Goal: Task Accomplishment & Management: Use online tool/utility

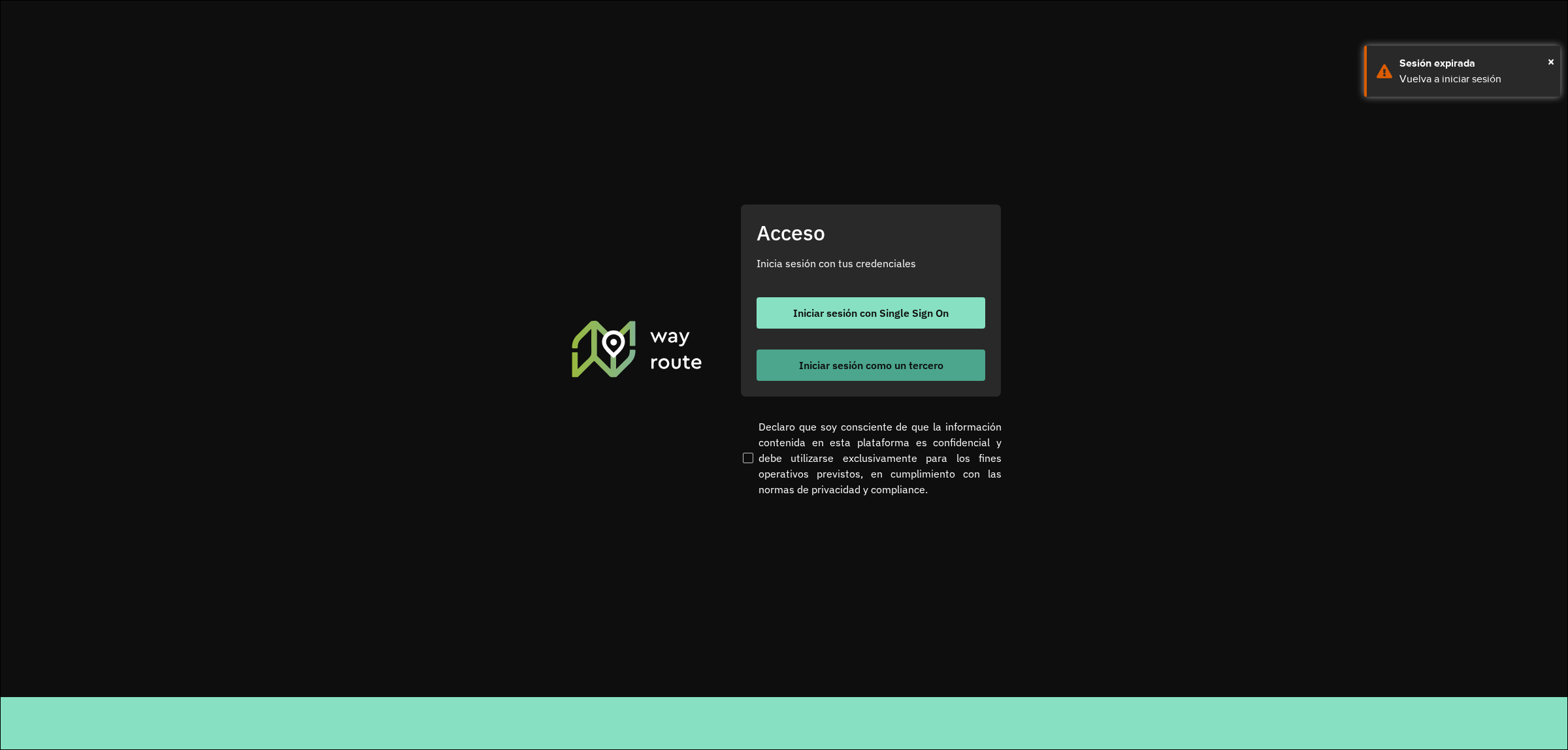
click at [892, 366] on span "Iniciar sesión como un tercero" at bounding box center [871, 365] width 145 height 10
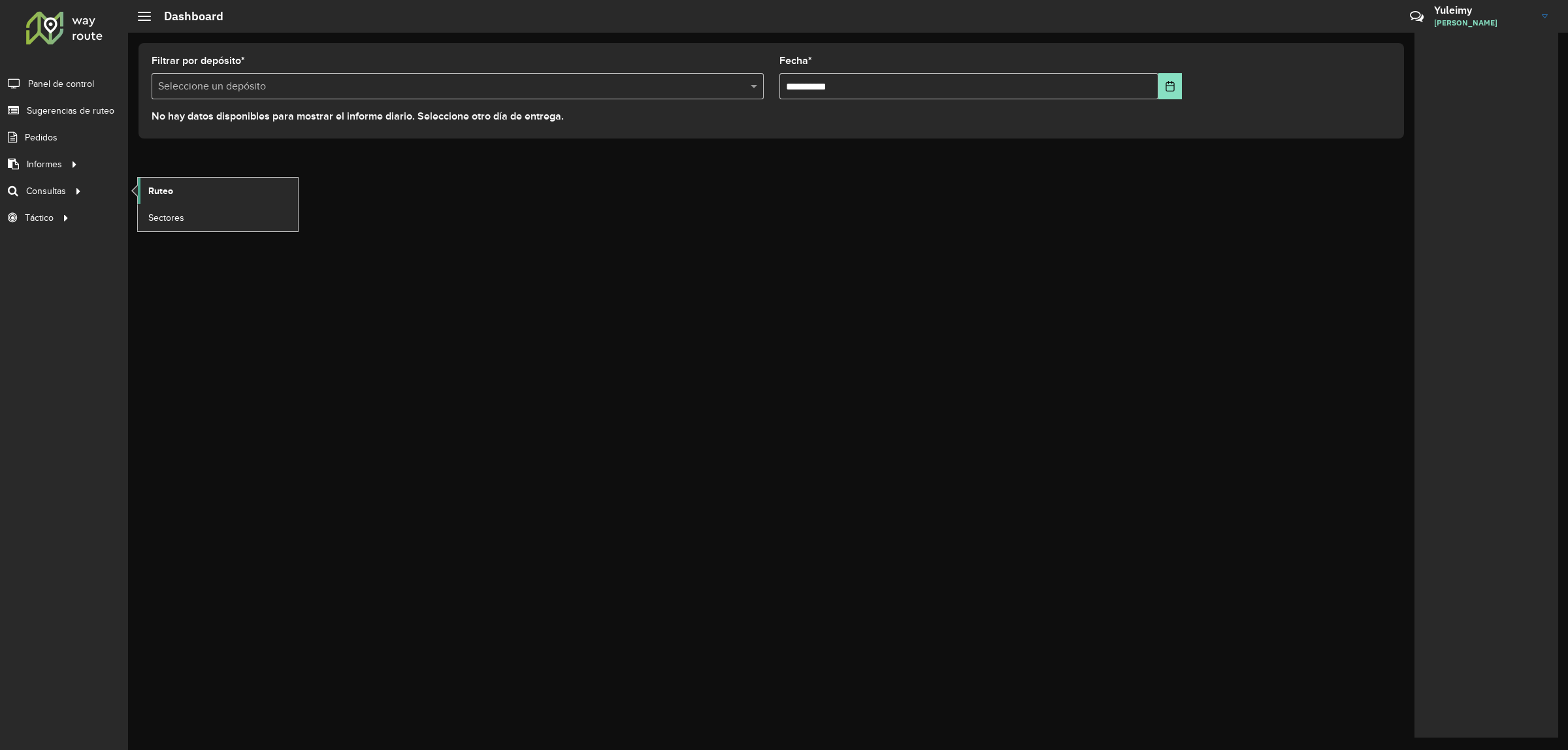
click at [158, 181] on link "Ruteo" at bounding box center [218, 191] width 160 height 26
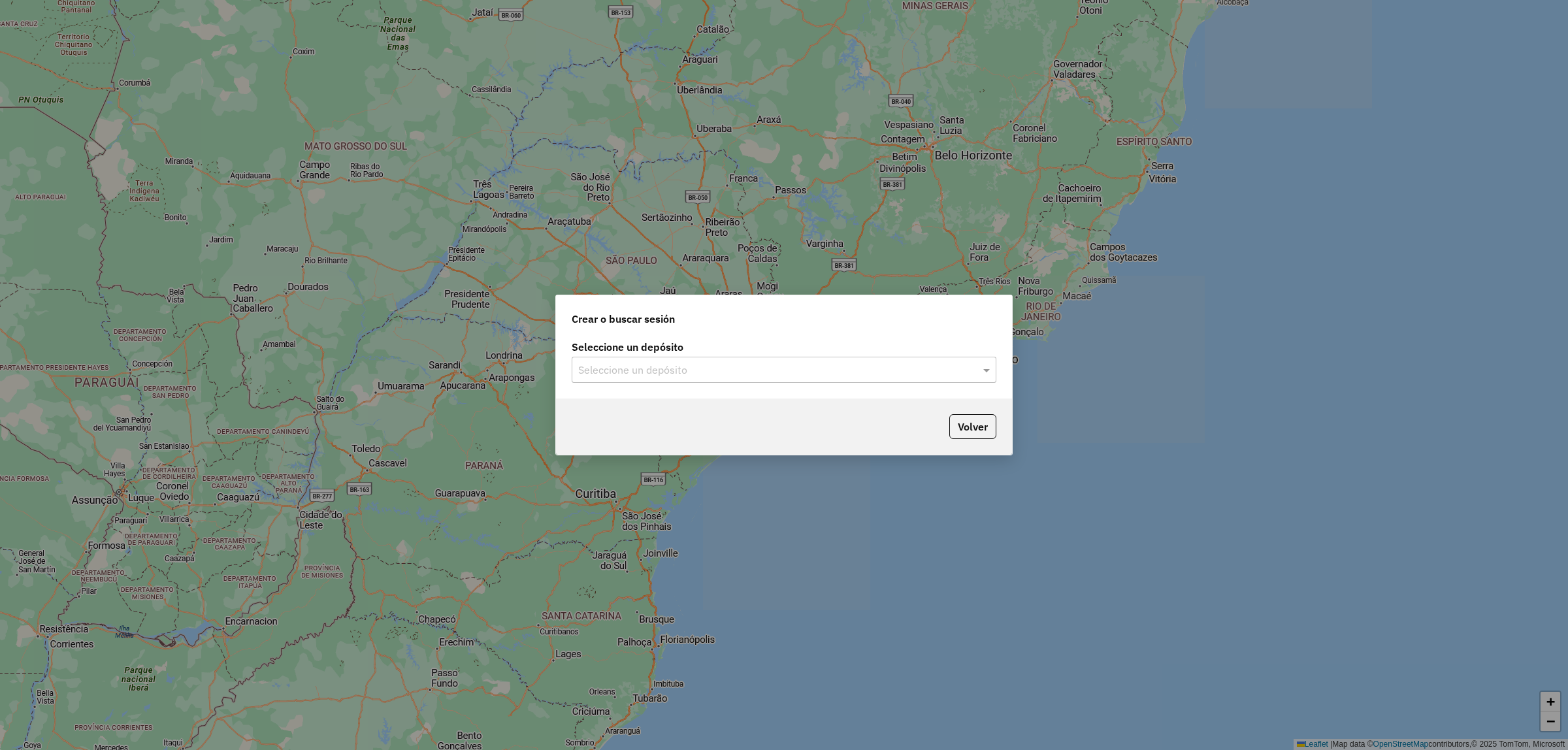
click at [636, 379] on div "Seleccione un depósito" at bounding box center [784, 370] width 425 height 26
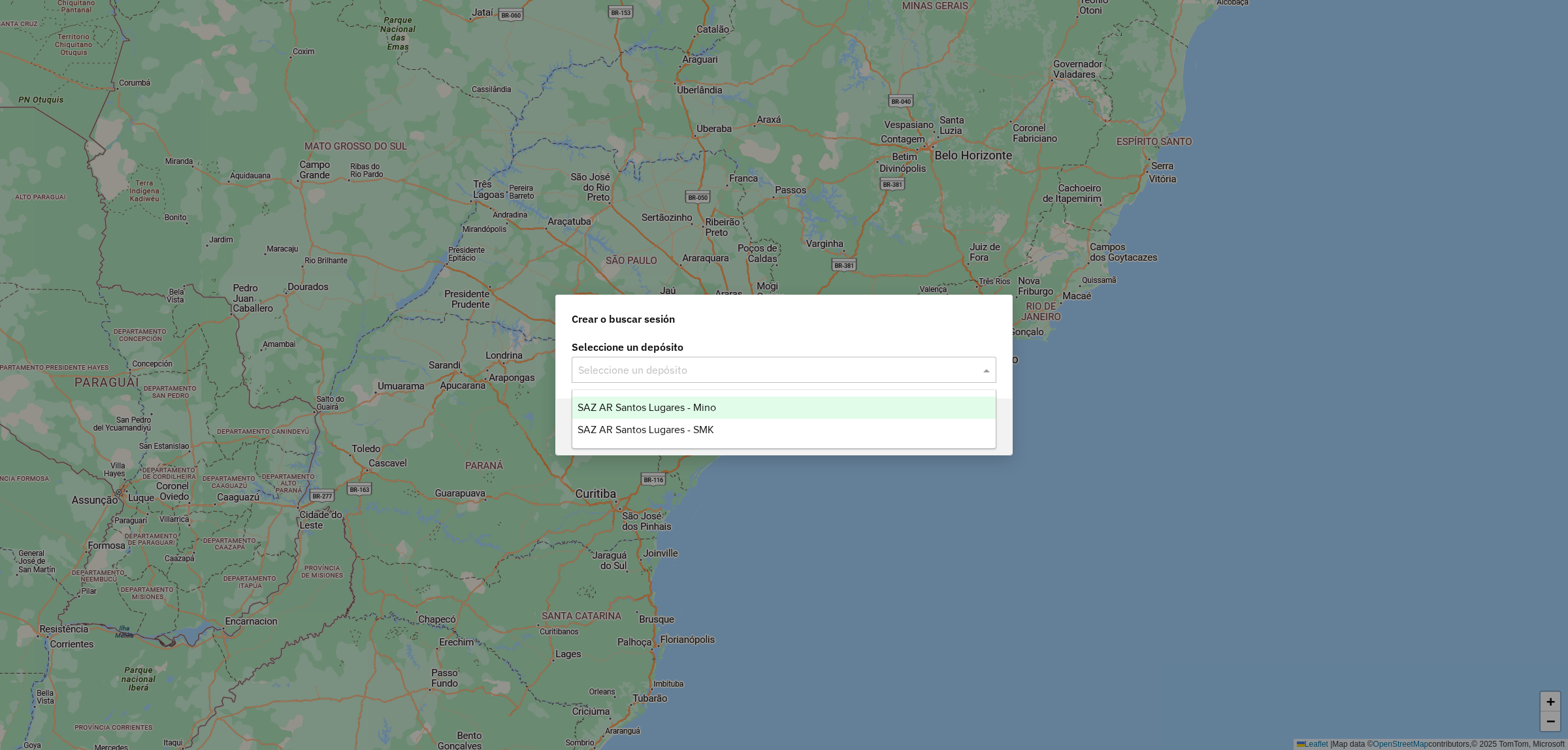
click at [675, 409] on span "SAZ AR Santos Lugares - Mino" at bounding box center [647, 407] width 139 height 11
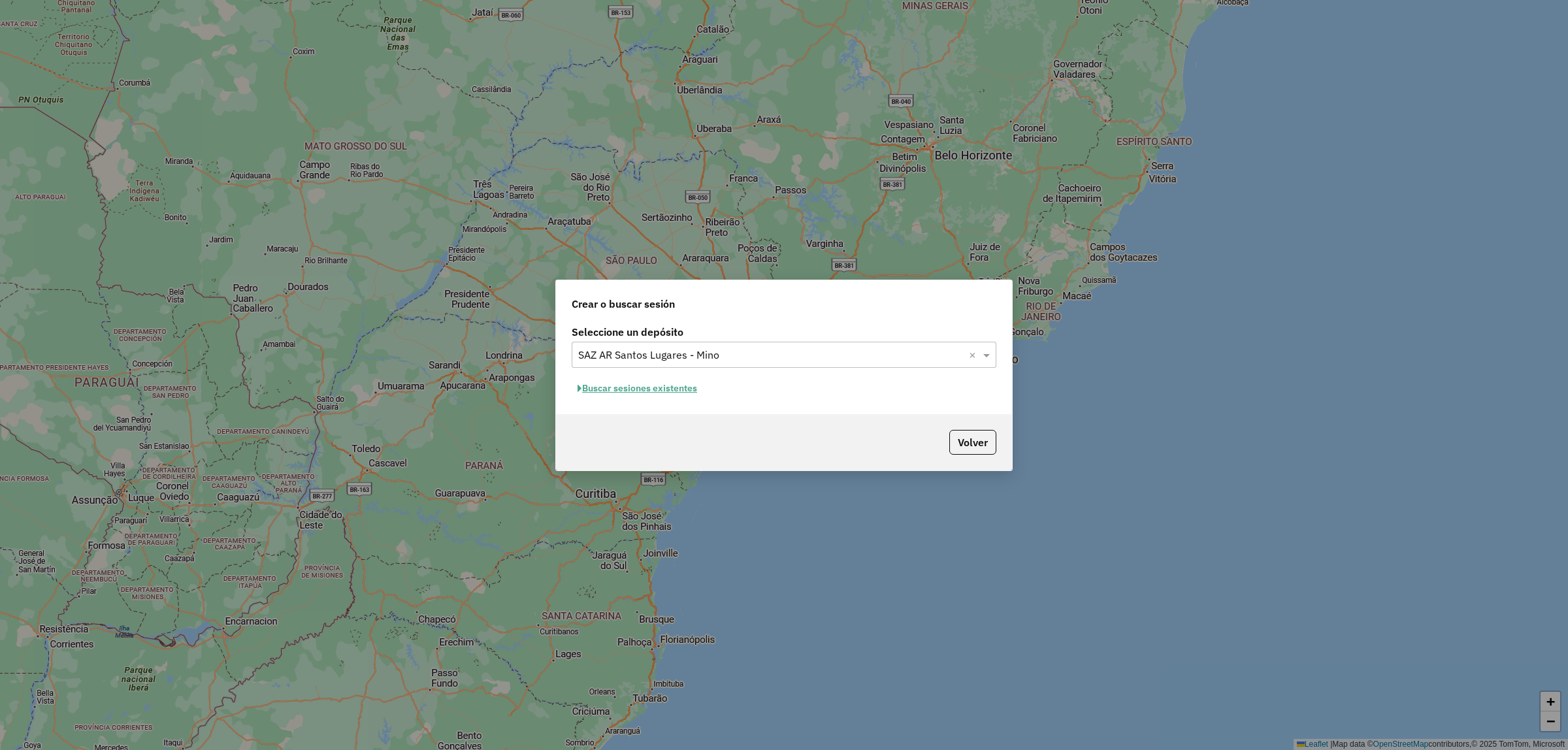
click at [655, 386] on button "Buscar sesiones existentes" at bounding box center [638, 388] width 132 height 20
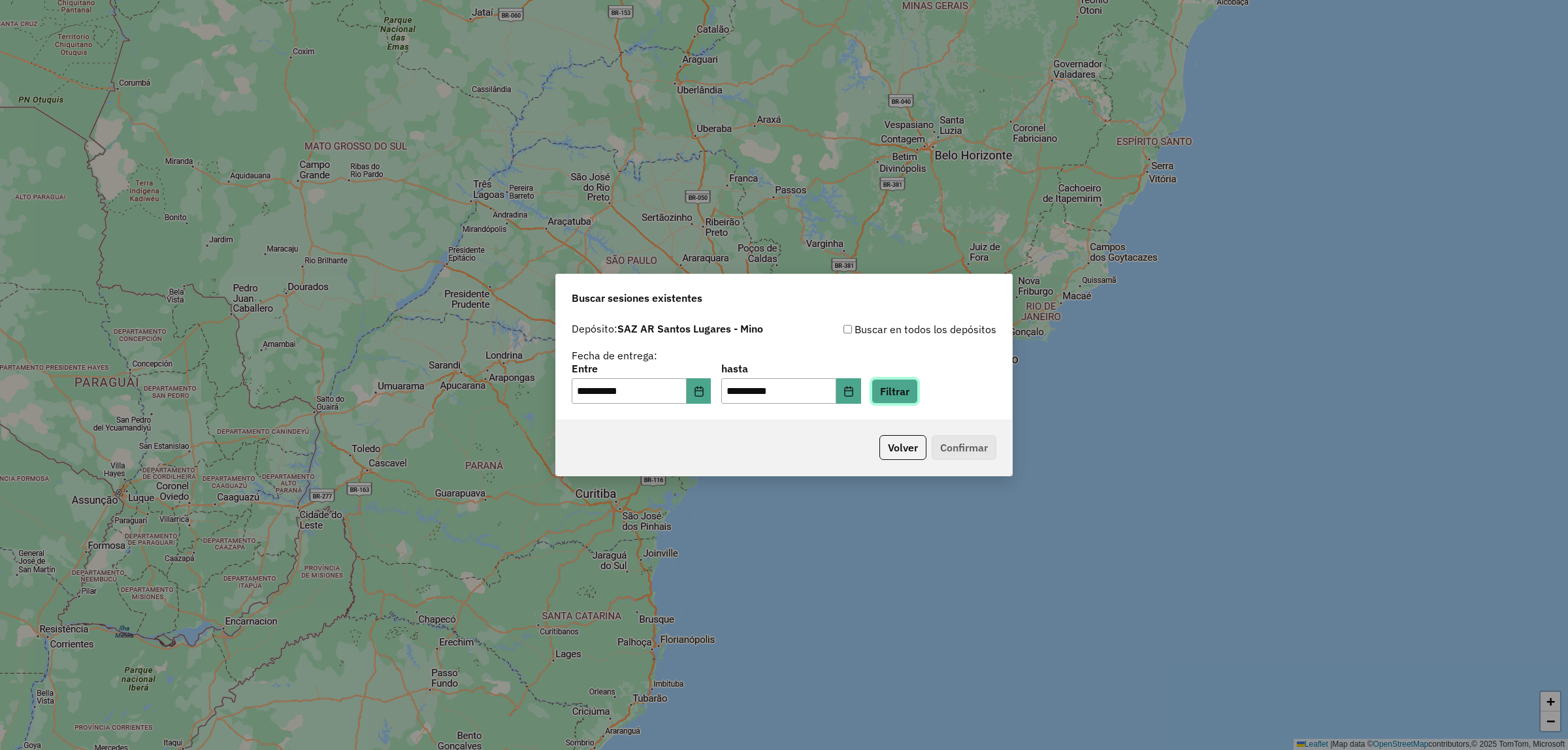
click at [900, 394] on button "Filtrar" at bounding box center [895, 391] width 47 height 25
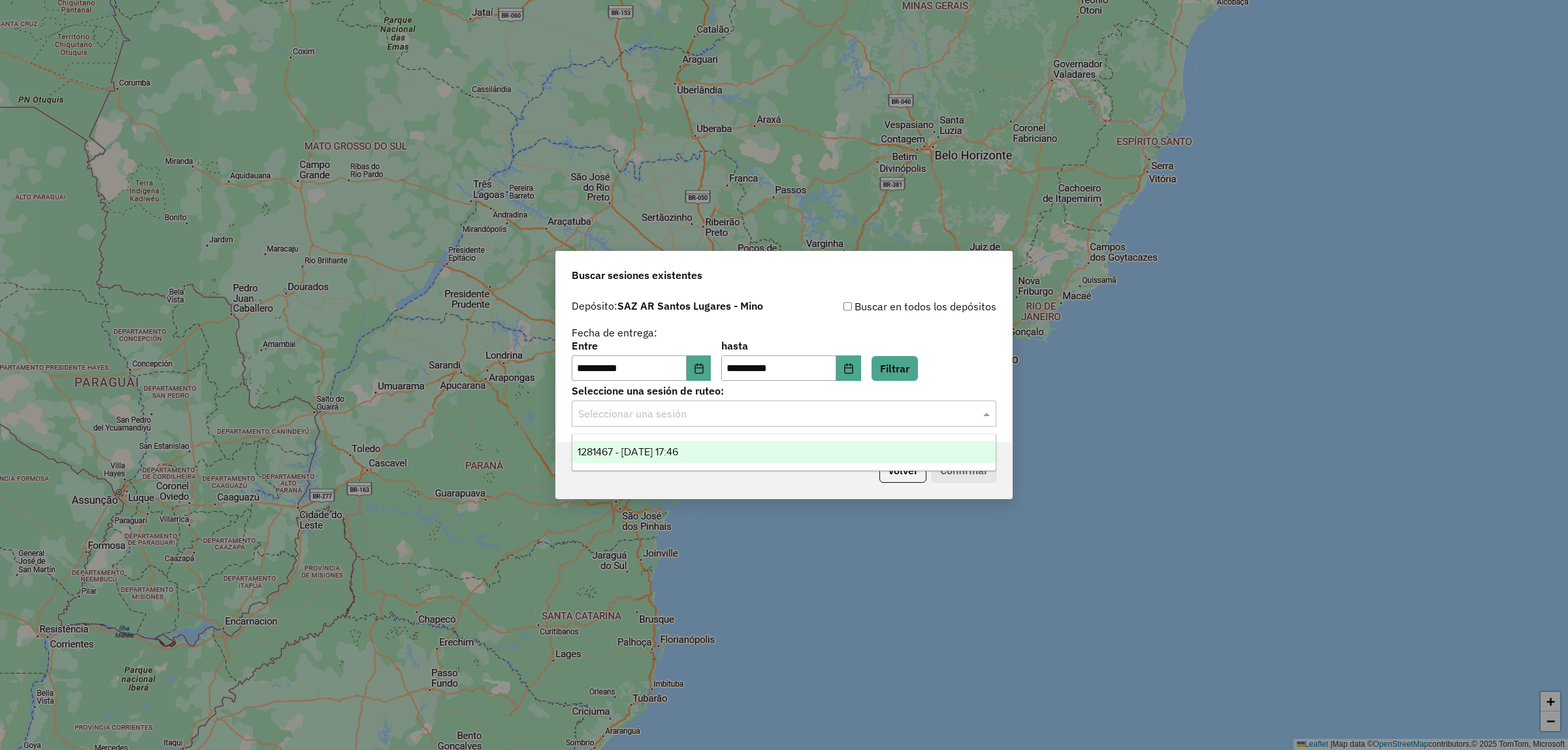
click at [673, 416] on input "text" at bounding box center [771, 414] width 385 height 16
click at [664, 446] on span "1281467 - [DATE] 17:46" at bounding box center [628, 451] width 100 height 11
click at [954, 467] on button "Confirmar" at bounding box center [964, 470] width 65 height 25
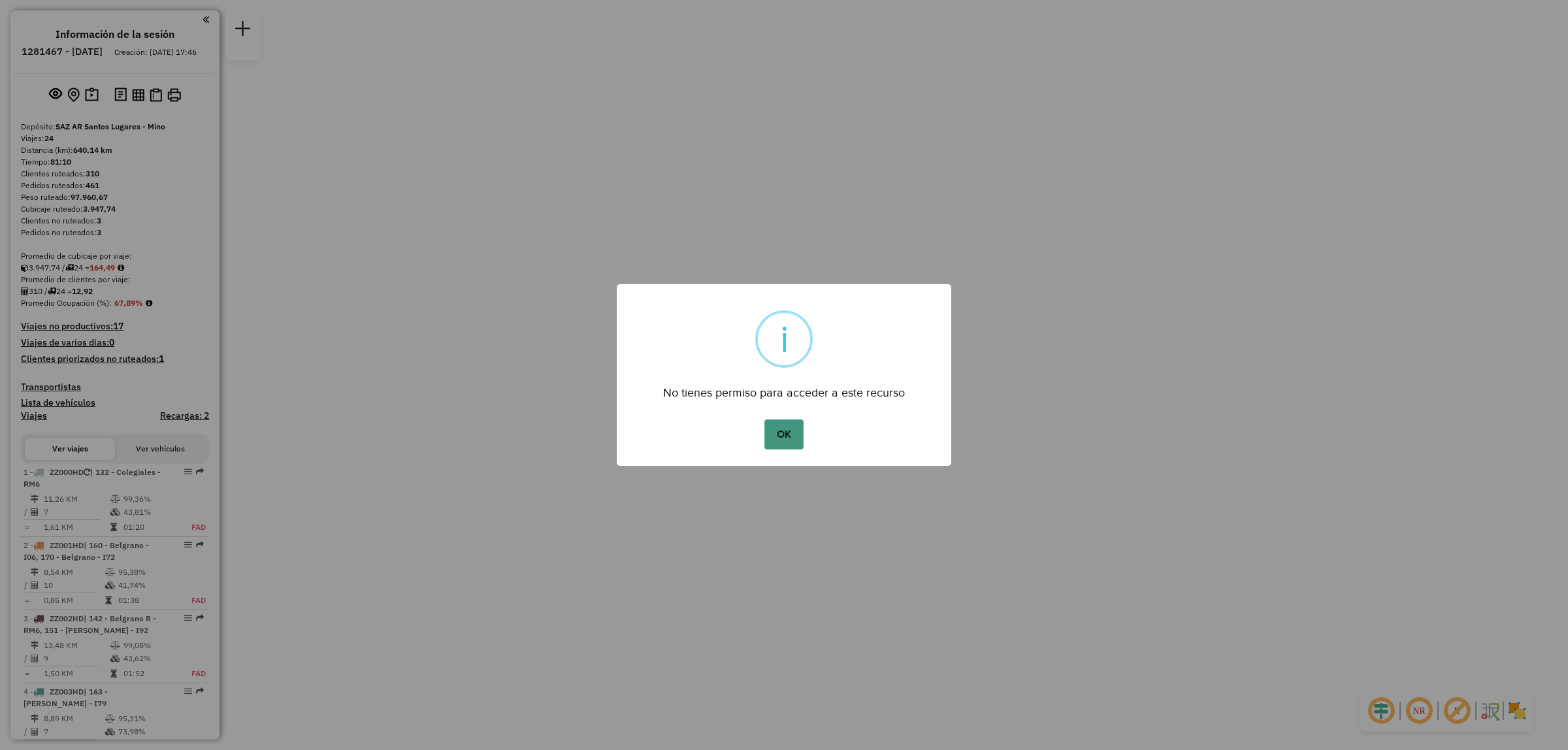
click at [795, 443] on button "OK" at bounding box center [784, 434] width 39 height 30
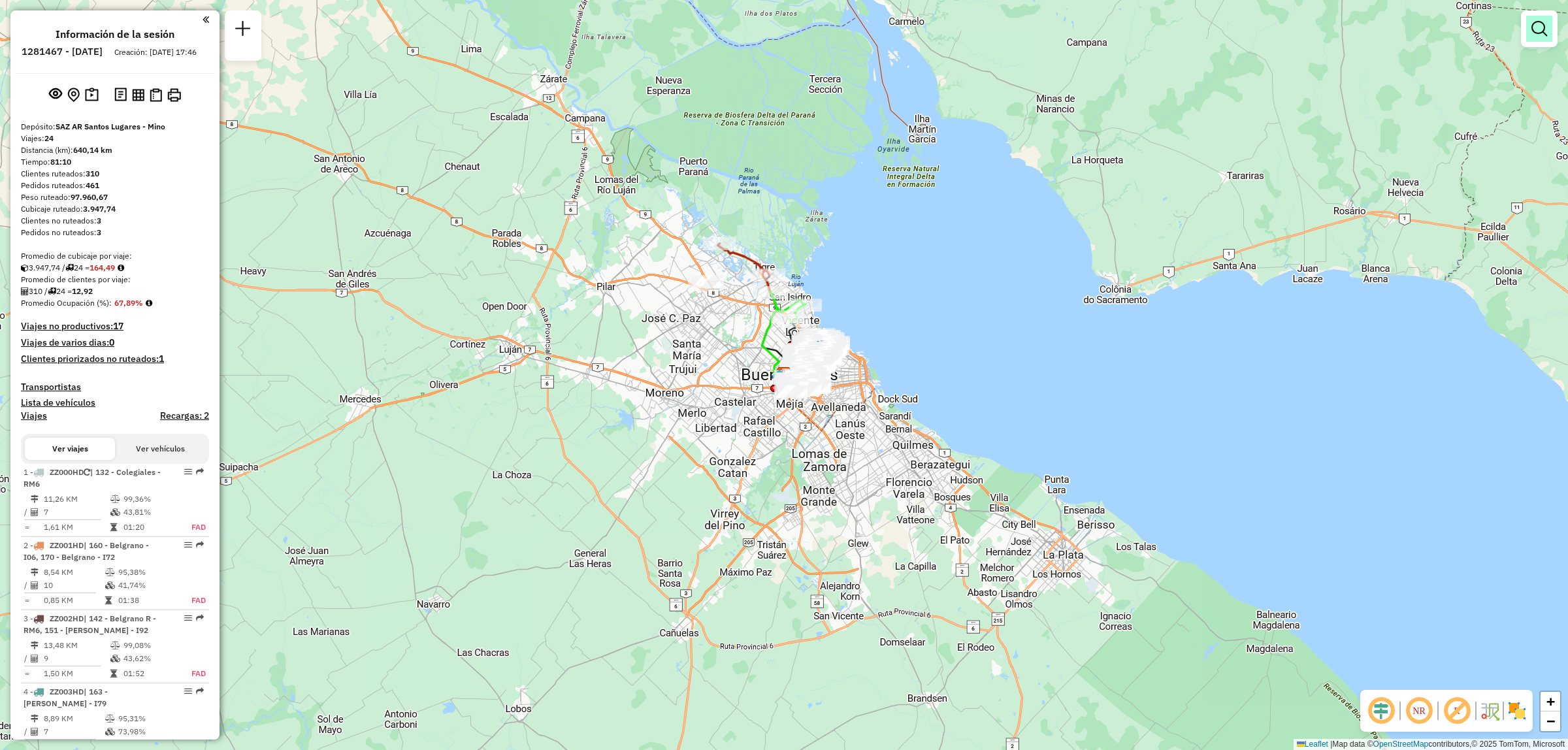
click at [1550, 35] on link at bounding box center [1540, 29] width 26 height 26
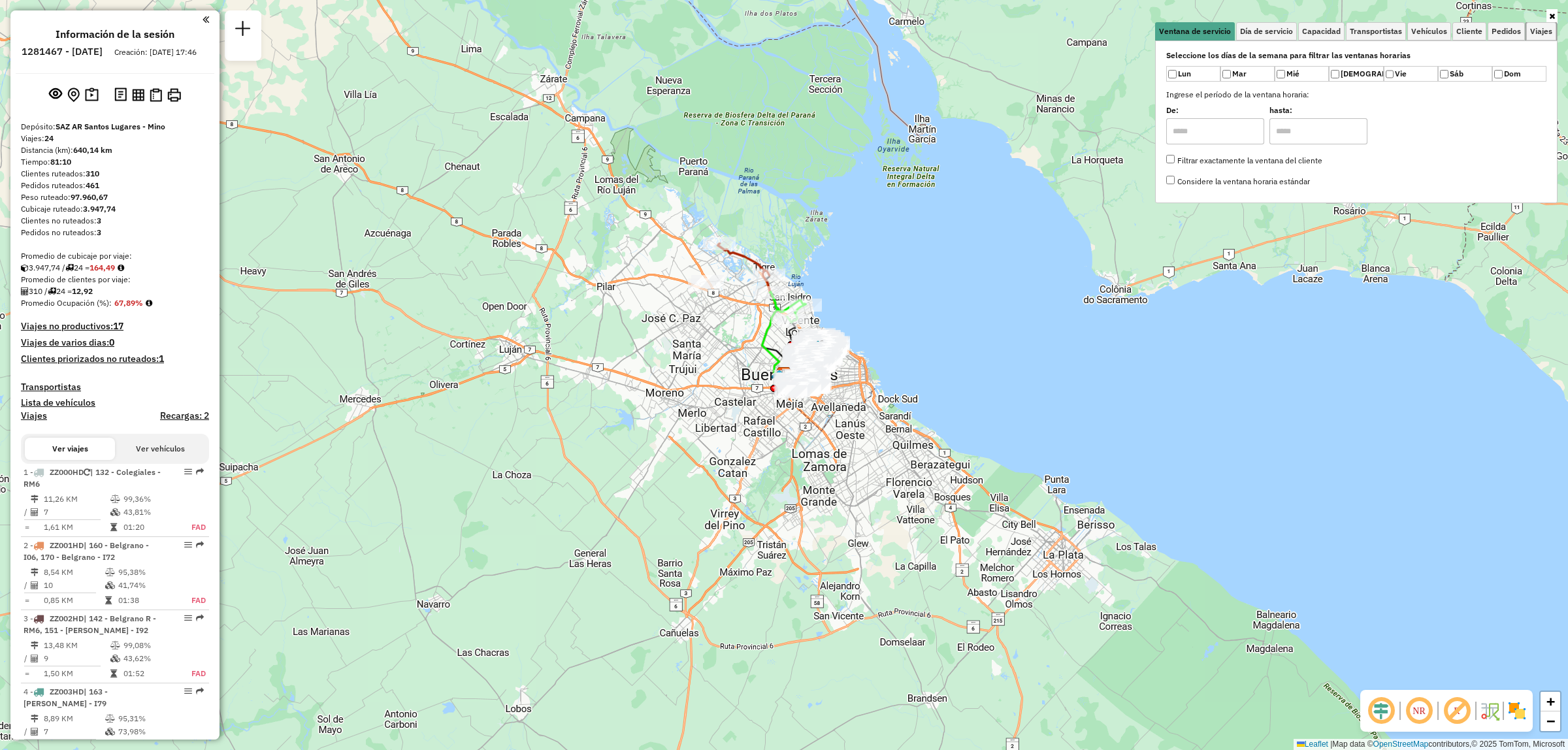
drag, startPoint x: 1535, startPoint y: 36, endPoint x: 1523, endPoint y: 42, distance: 13.4
click at [1535, 36] on span "Viajes" at bounding box center [1541, 31] width 23 height 8
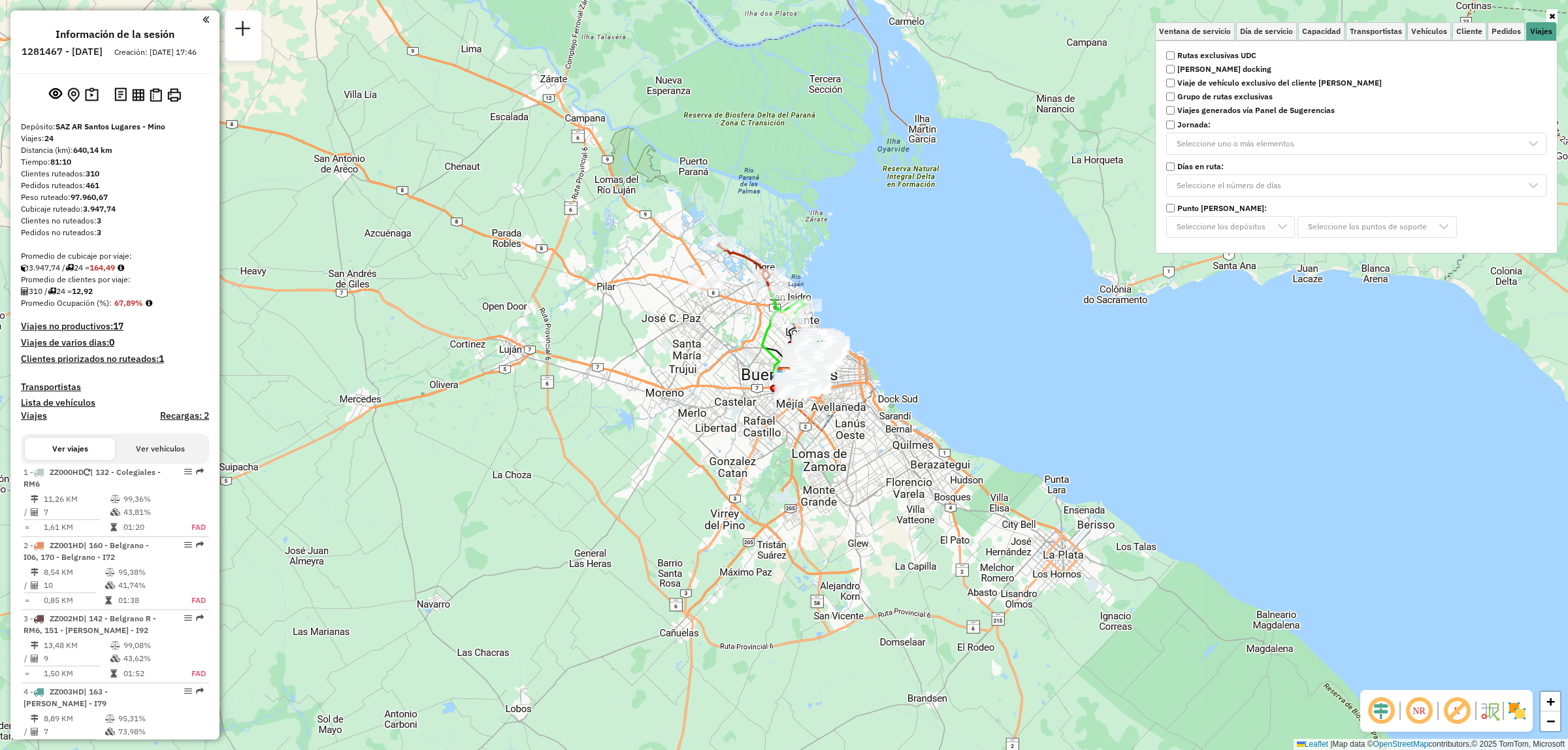
click at [1175, 55] on label "Rutas exclusivas UDC" at bounding box center [1356, 55] width 396 height 12
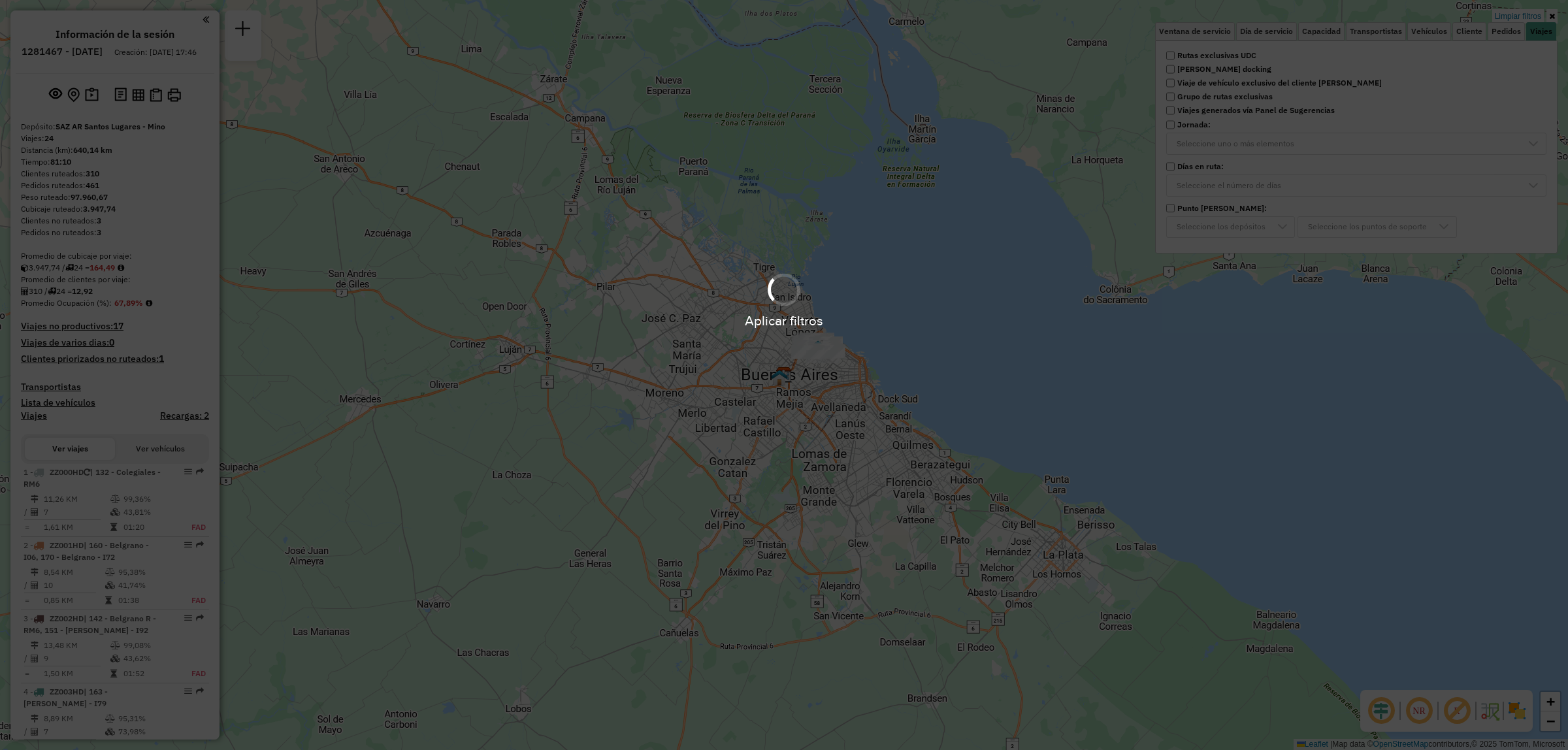
click at [951, 271] on div "Aplicar filtros" at bounding box center [784, 299] width 1568 height 62
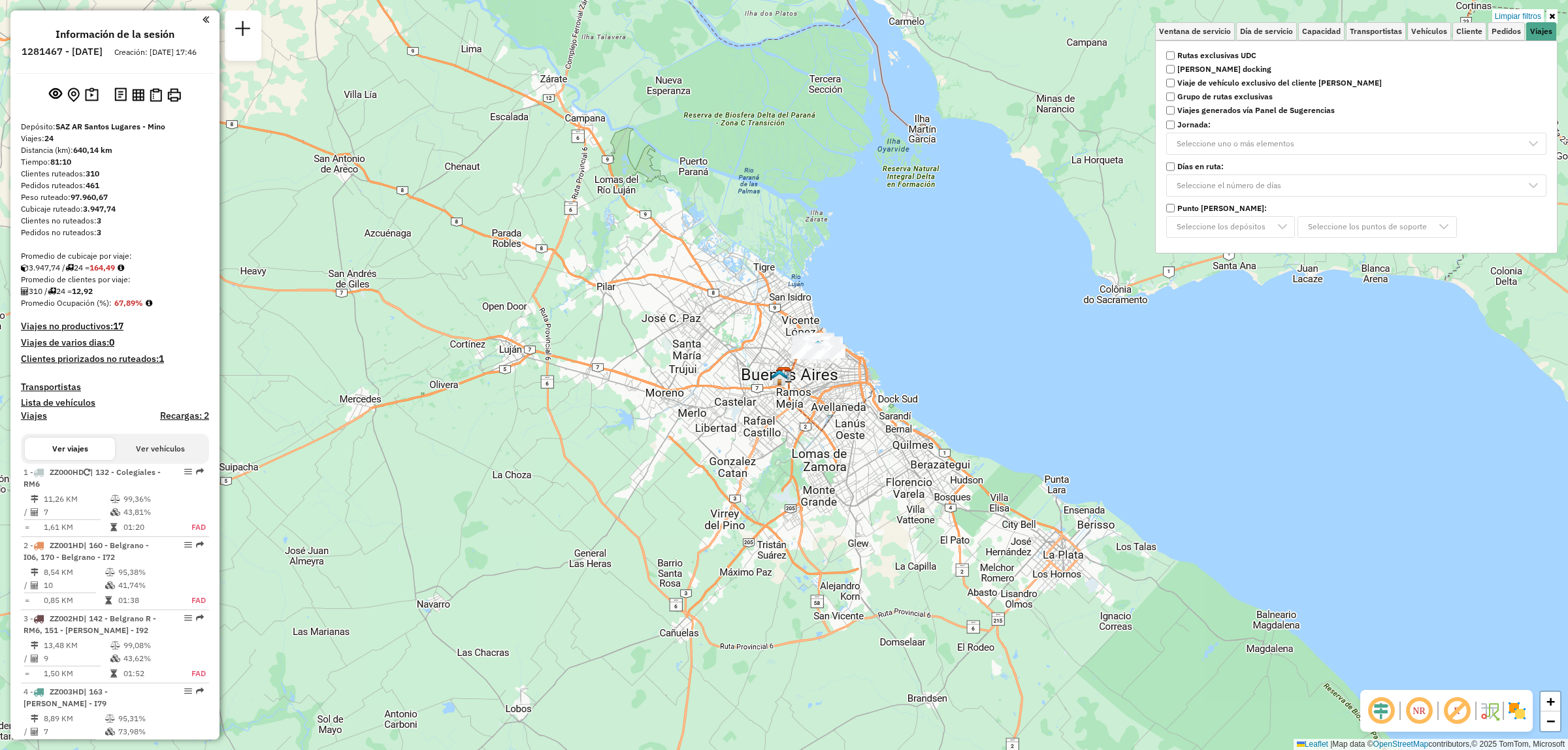
click at [894, 328] on div "Limpiar filtros Ventana de servicio Día de servicio Capacidad Transportistas Ve…" at bounding box center [784, 375] width 1568 height 750
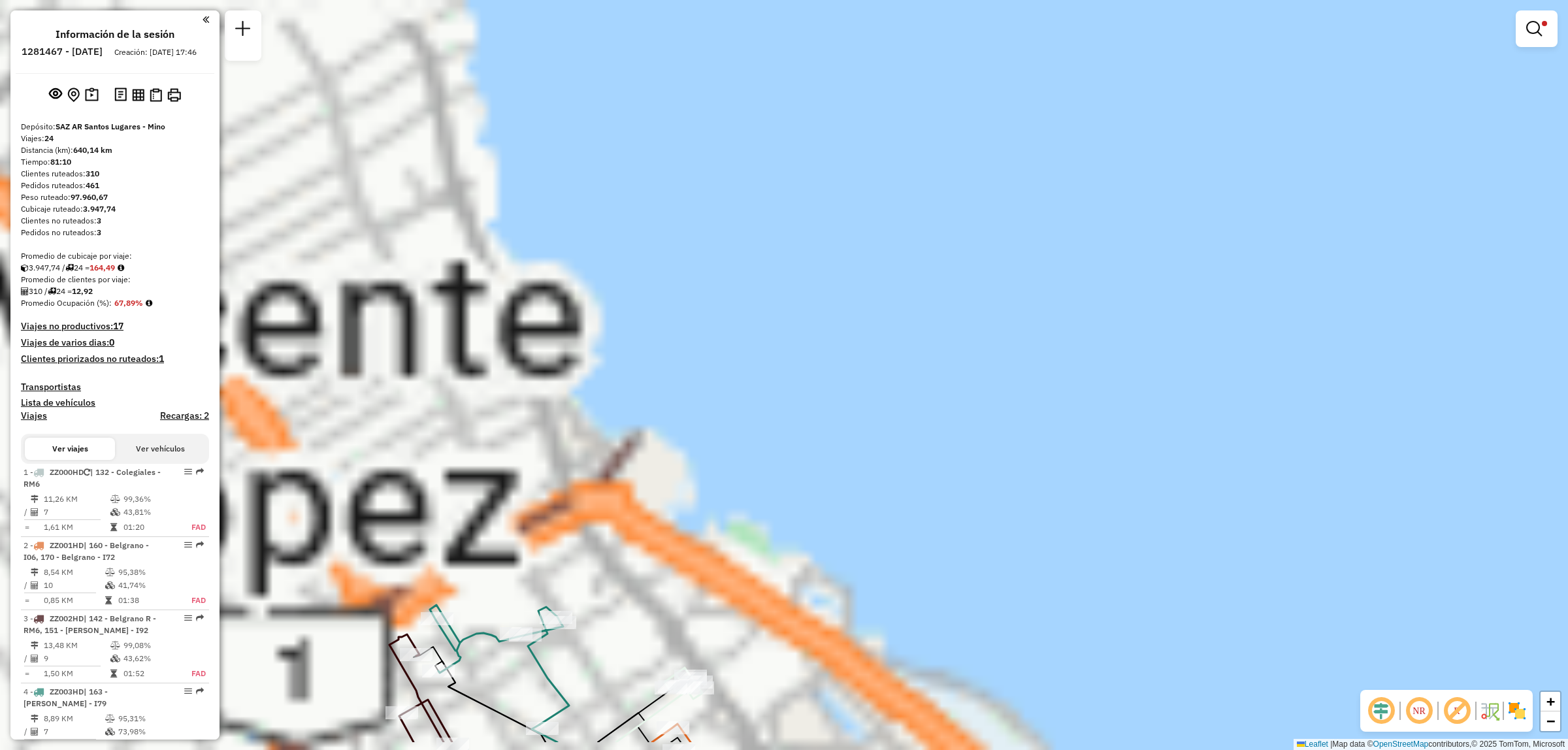
drag, startPoint x: 501, startPoint y: 440, endPoint x: 954, endPoint y: 225, distance: 501.4
click at [954, 225] on div "Limpiar filtros Ventana de servicio Día de servicio Capacidad Transportistas Ve…" at bounding box center [784, 375] width 1568 height 750
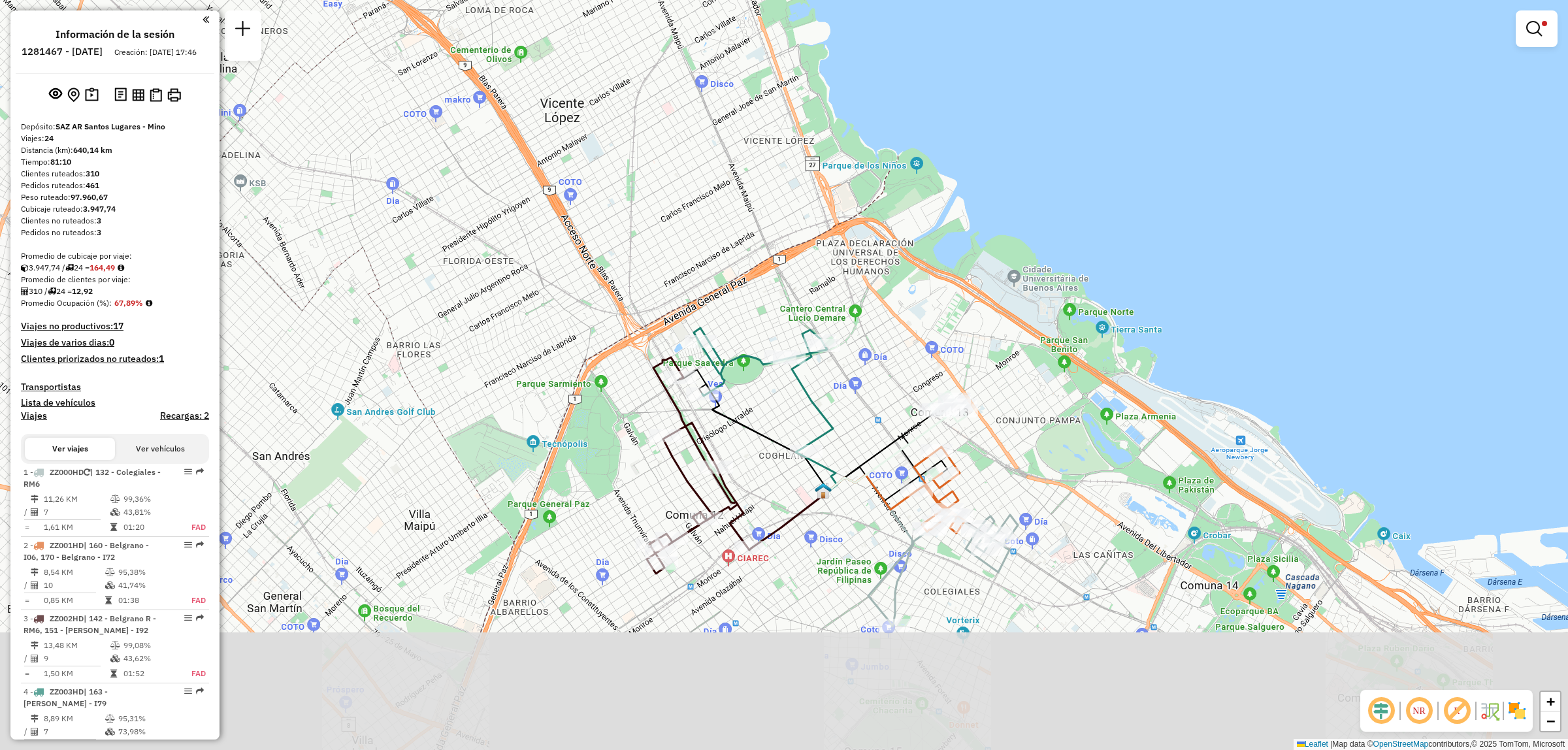
drag, startPoint x: 831, startPoint y: 534, endPoint x: 842, endPoint y: 390, distance: 144.4
click at [842, 390] on div "Limpiar filtros Ventana de servicio Día de servicio Capacidad Transportistas Ve…" at bounding box center [784, 375] width 1568 height 750
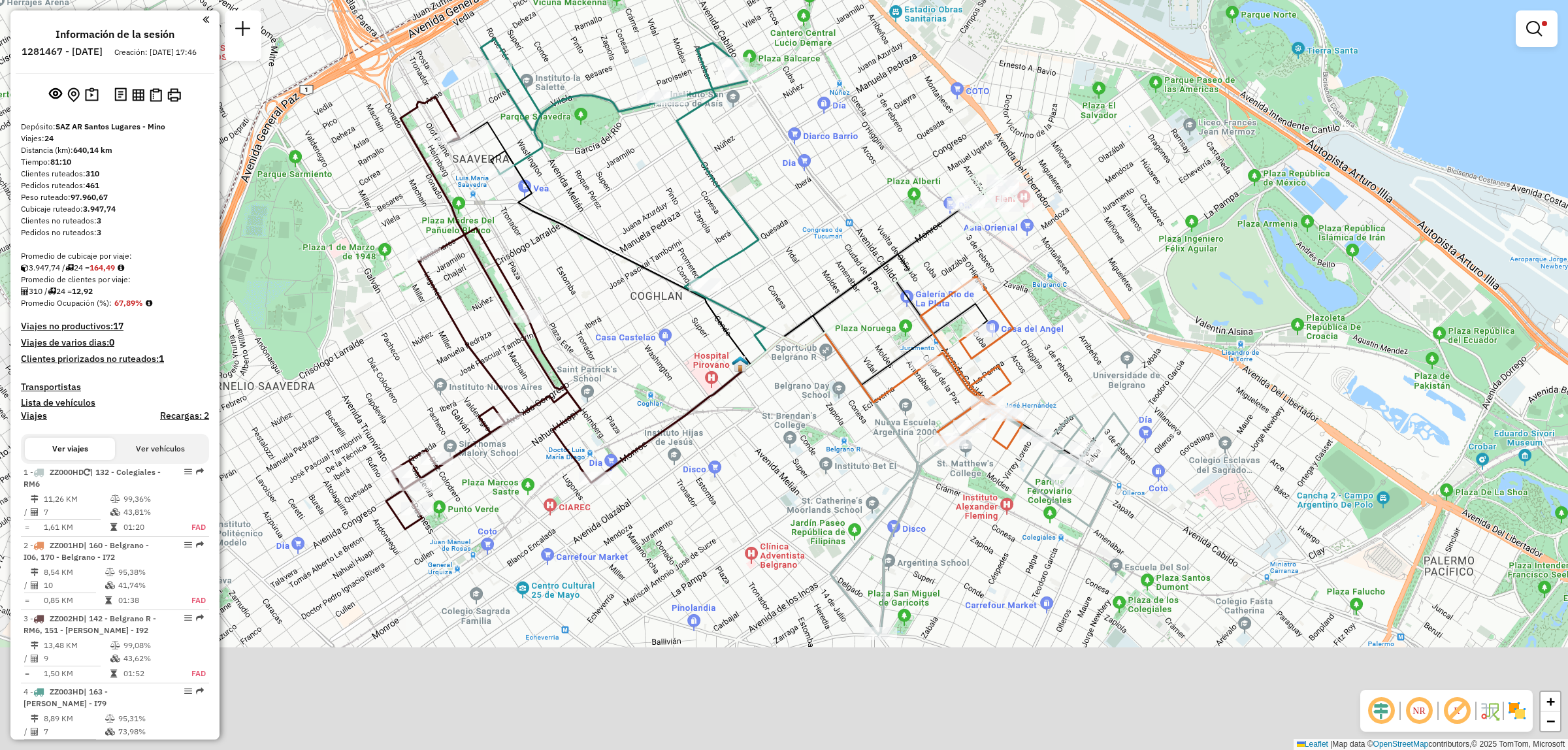
drag, startPoint x: 813, startPoint y: 350, endPoint x: 752, endPoint y: 249, distance: 118.0
click at [752, 249] on div "Limpiar filtros Ventana de servicio Día de servicio Capacidad Transportistas Ve…" at bounding box center [784, 375] width 1568 height 750
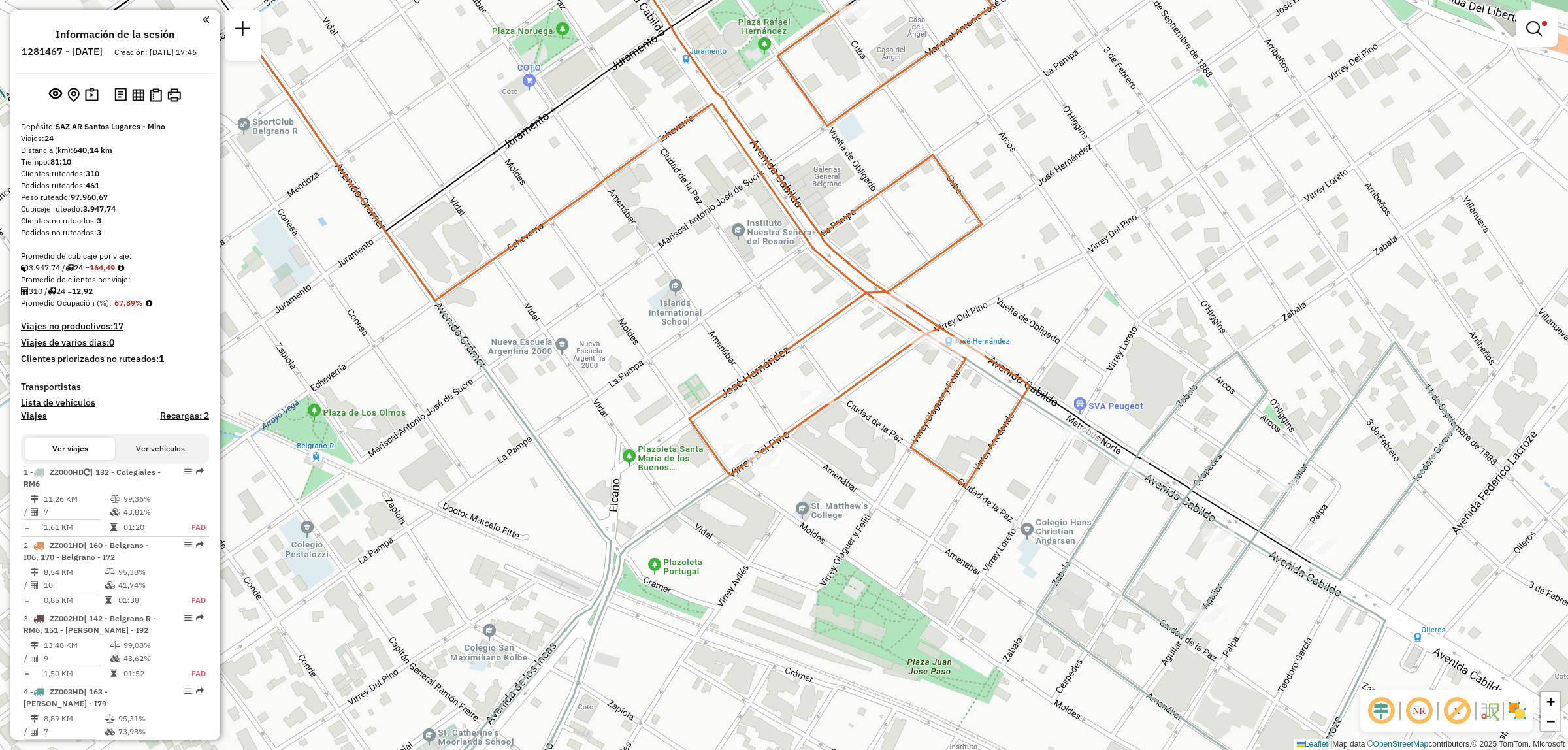
drag, startPoint x: 792, startPoint y: 351, endPoint x: 744, endPoint y: 464, distance: 122.8
click at [744, 464] on icon at bounding box center [827, 206] width 406 height 561
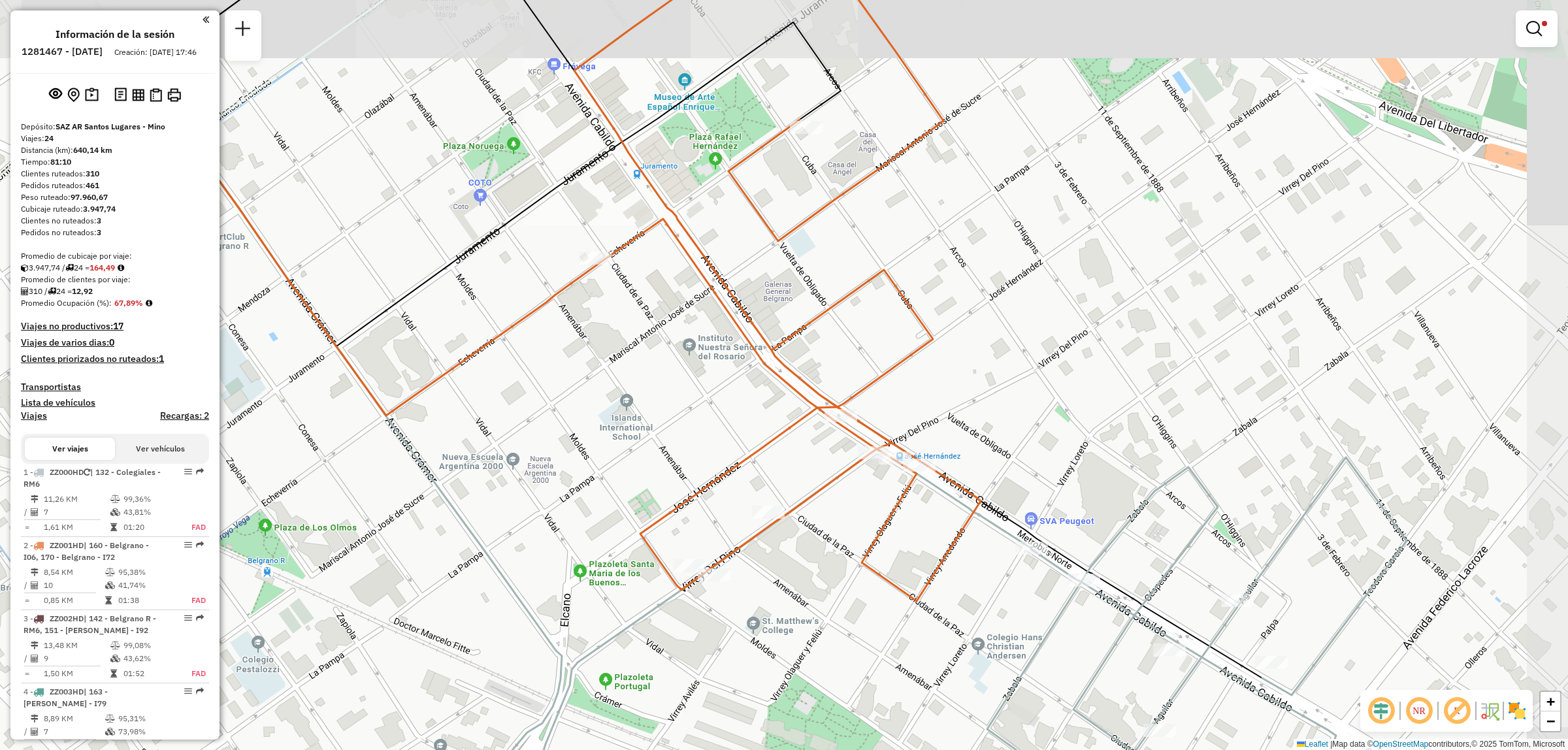
drag, startPoint x: 831, startPoint y: 390, endPoint x: 796, endPoint y: 565, distance: 178.5
click at [795, 567] on div "Limpiar filtros Ventana de servicio Día de servicio Capacidad Transportistas Ve…" at bounding box center [784, 375] width 1568 height 750
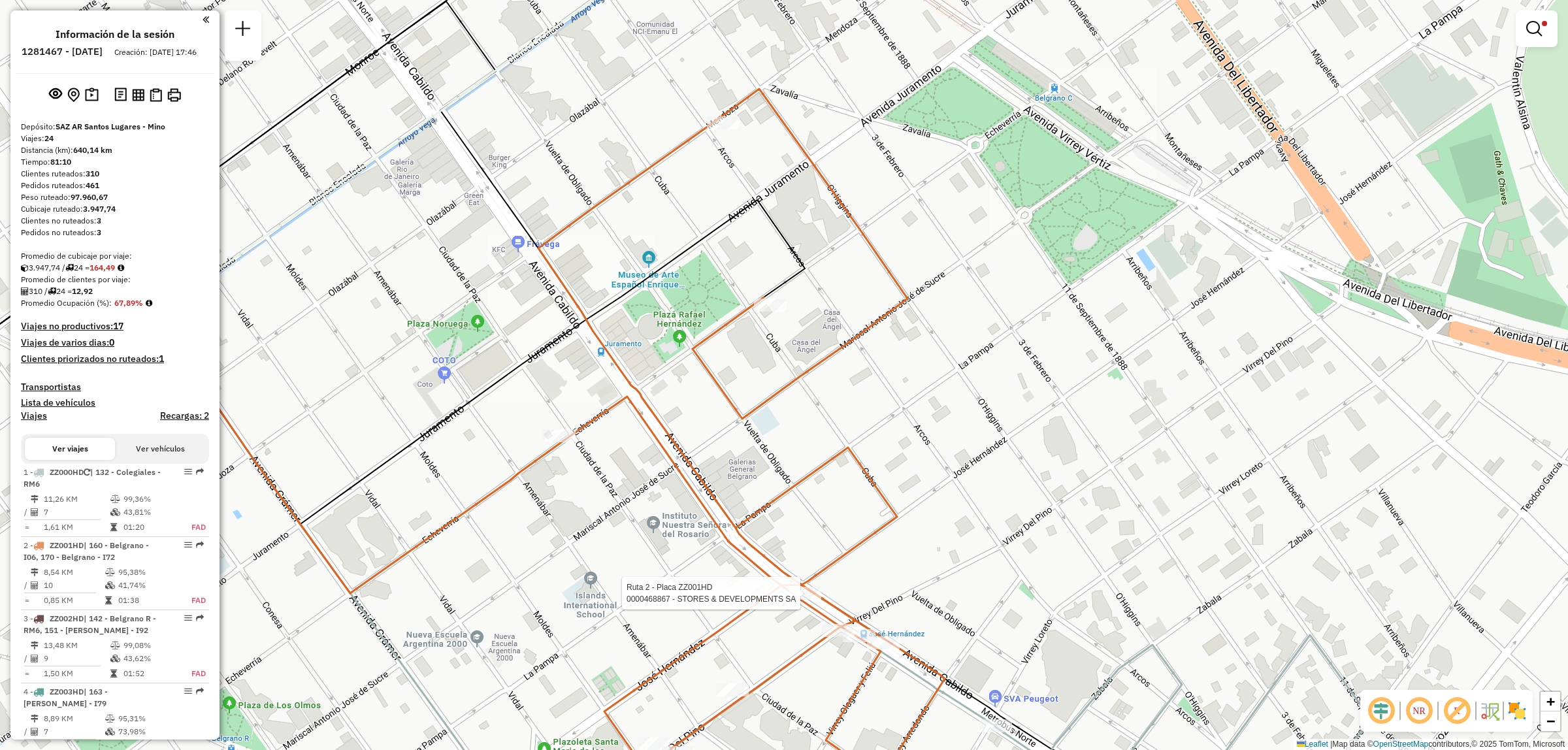
drag, startPoint x: 649, startPoint y: 578, endPoint x: 652, endPoint y: 602, distance: 24.2
click at [651, 601] on div "Ruta 2 - Placa ZZ001HD 0000468867 - STORES & DEVELOPMENTS SA Limpiar filtros Ve…" at bounding box center [784, 375] width 1568 height 750
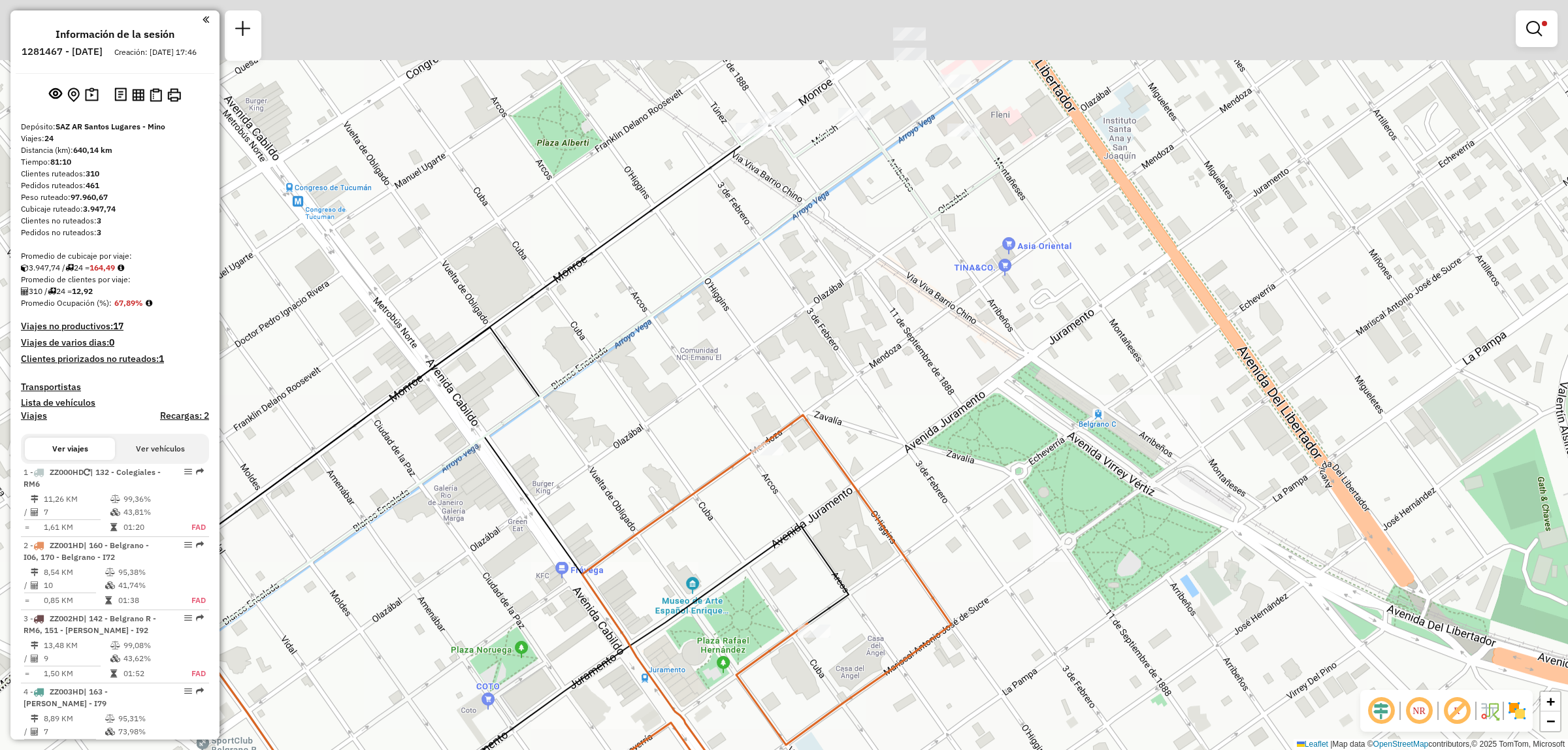
drag, startPoint x: 774, startPoint y: 321, endPoint x: 795, endPoint y: 464, distance: 144.5
click at [795, 464] on icon at bounding box center [785, 723] width 406 height 616
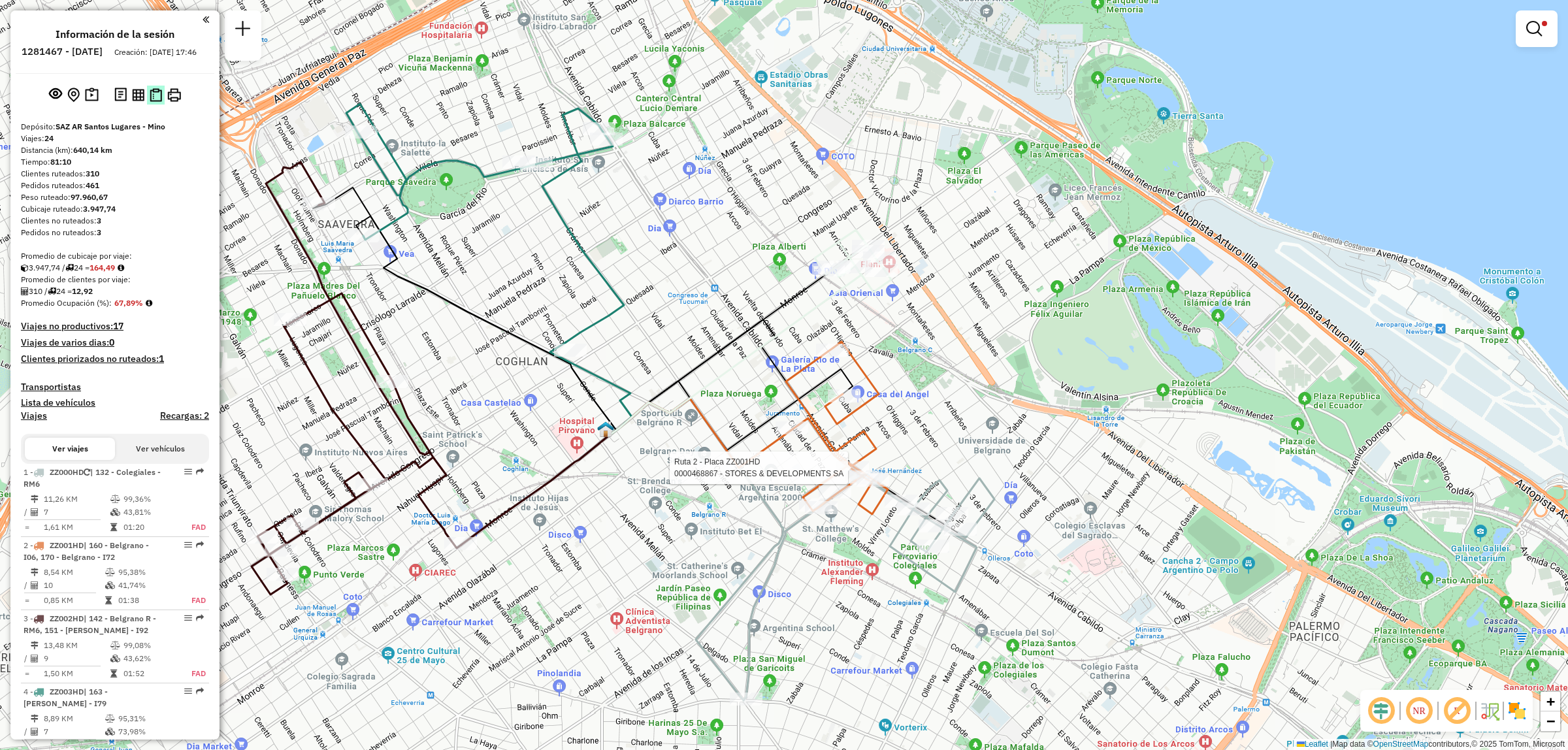
click at [155, 100] on img at bounding box center [156, 94] width 12 height 14
click at [658, 344] on div "Ruta 2 - Placa ZZ001HD 0000468867 - STORES & DEVELOPMENTS SA Limpiar filtros Ve…" at bounding box center [784, 375] width 1568 height 750
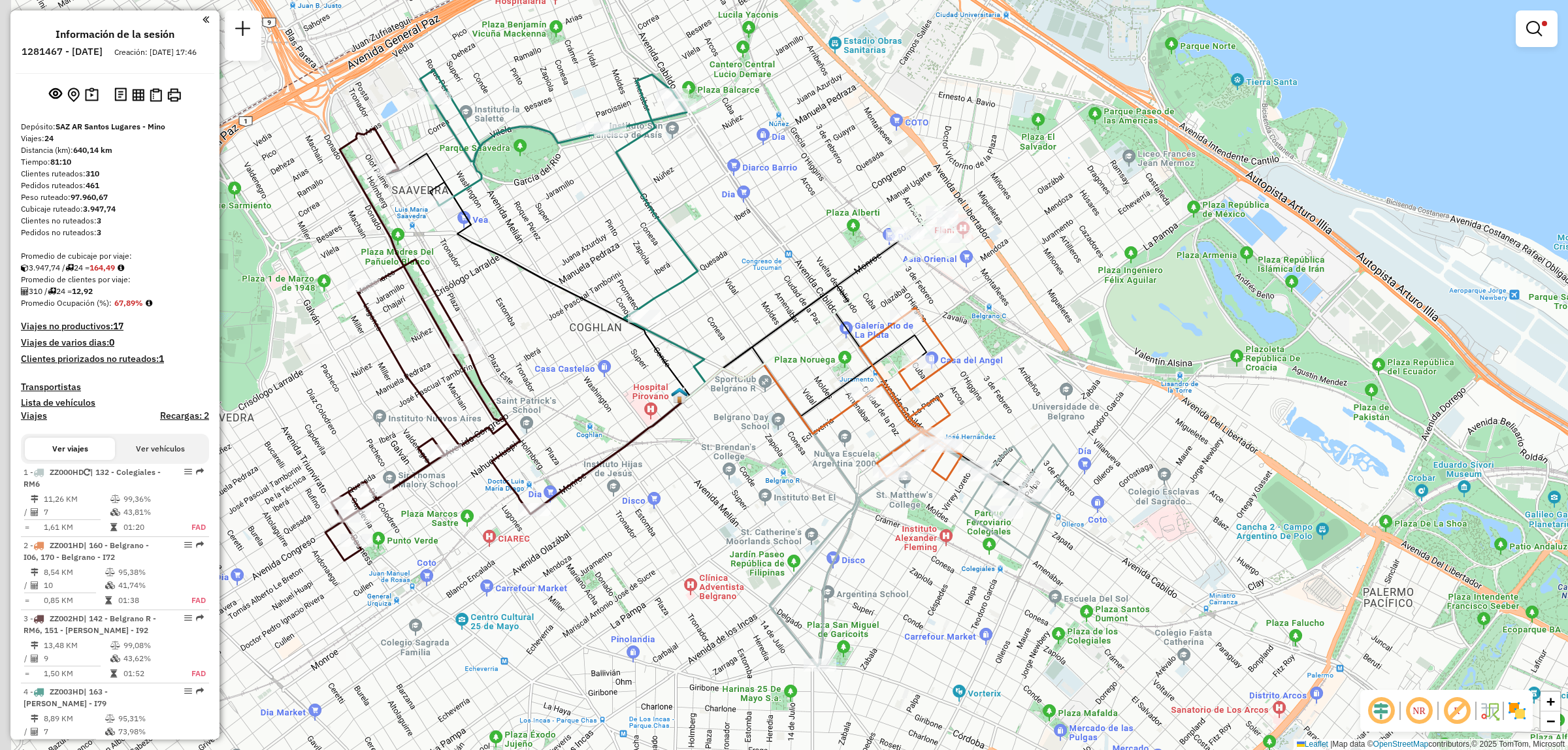
drag, startPoint x: 319, startPoint y: 609, endPoint x: 417, endPoint y: 569, distance: 105.8
click at [417, 569] on div "Limpiar filtros Ventana de servicio Día de servicio Capacidad Transportistas Ve…" at bounding box center [784, 375] width 1568 height 750
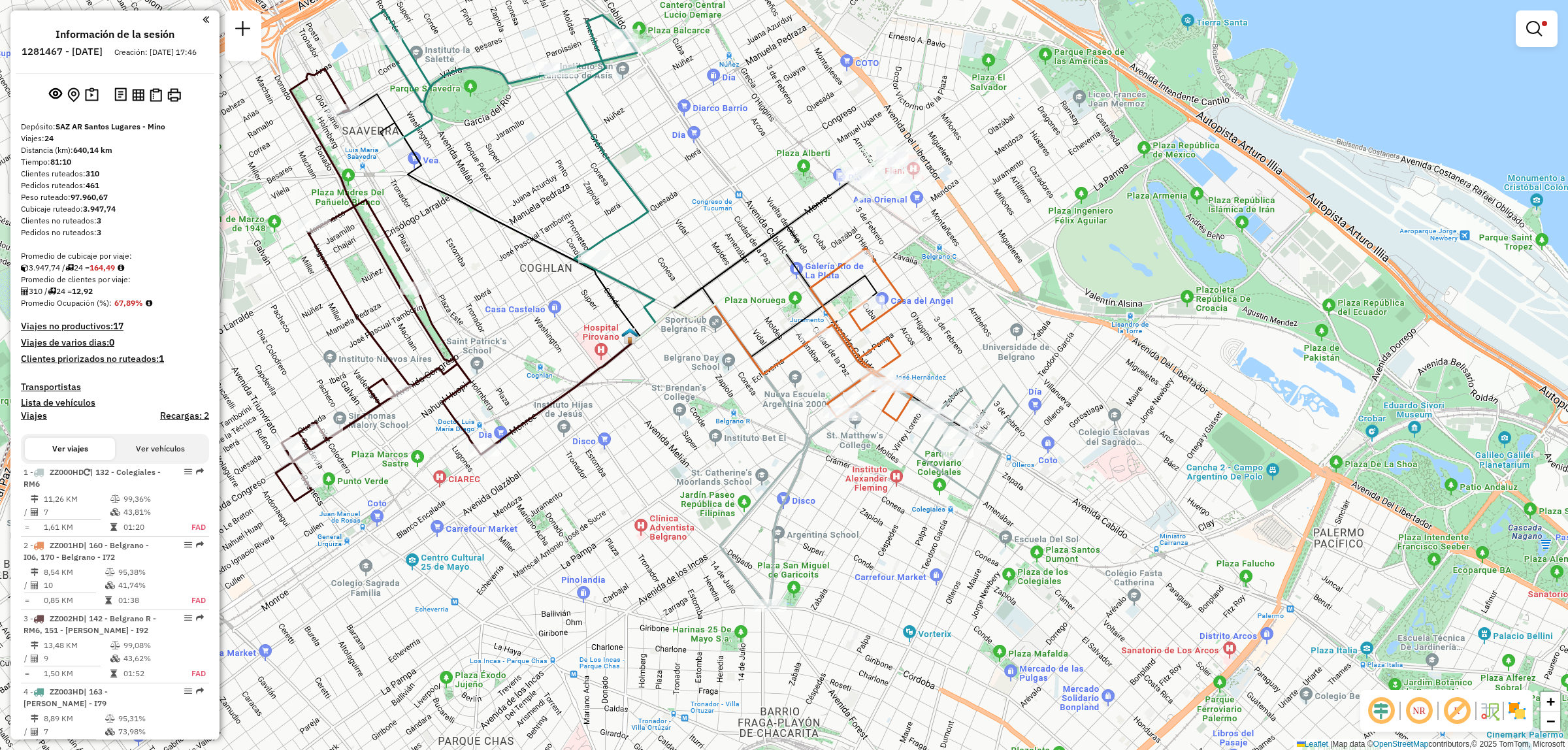
drag, startPoint x: 723, startPoint y: 294, endPoint x: 644, endPoint y: 319, distance: 82.9
click at [651, 319] on icon at bounding box center [760, 253] width 251 height 177
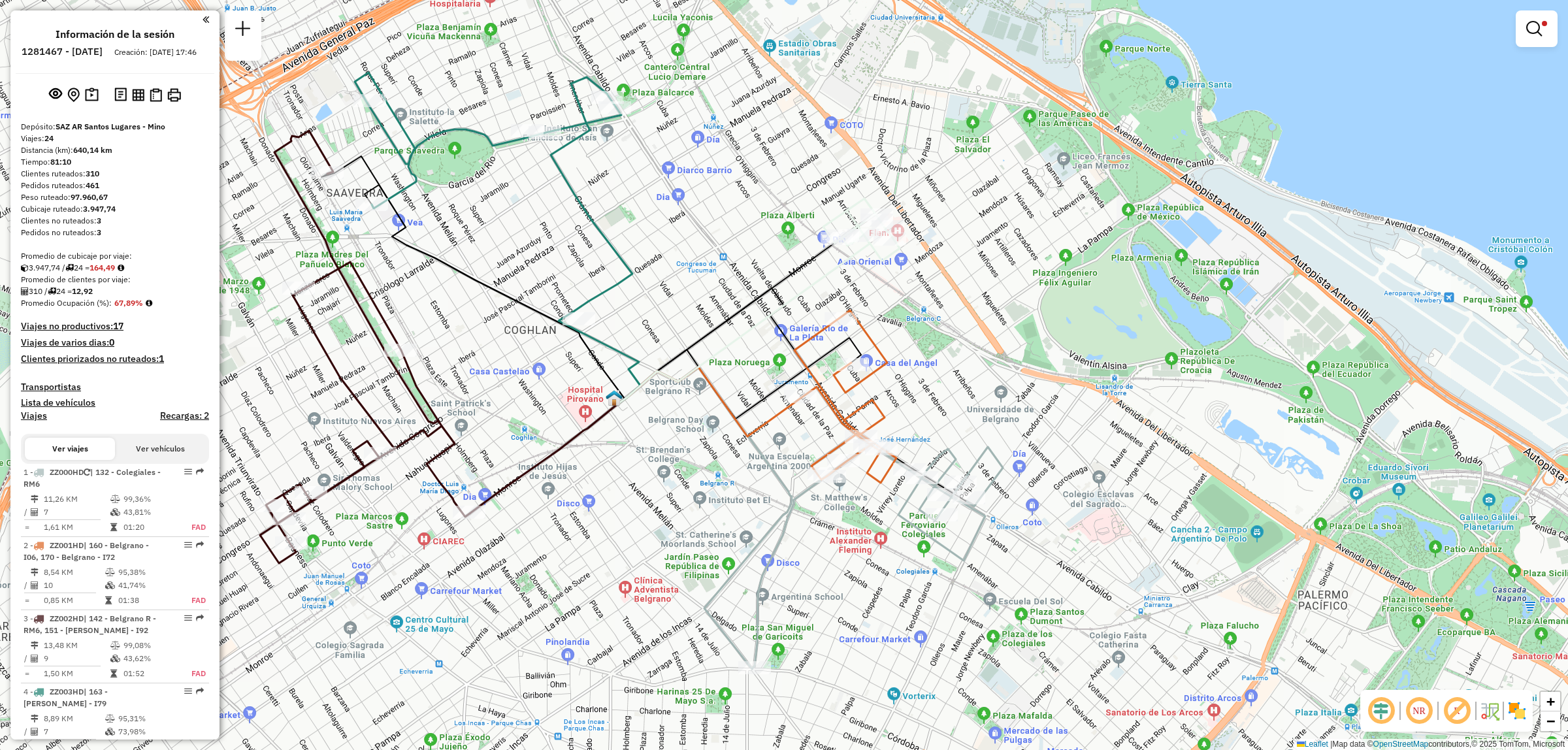
drag, startPoint x: 662, startPoint y: 200, endPoint x: 818, endPoint y: 268, distance: 170.2
click at [818, 268] on div "Limpiar filtros Ventana de servicio Día de servicio Capacidad Transportistas Ve…" at bounding box center [784, 375] width 1568 height 750
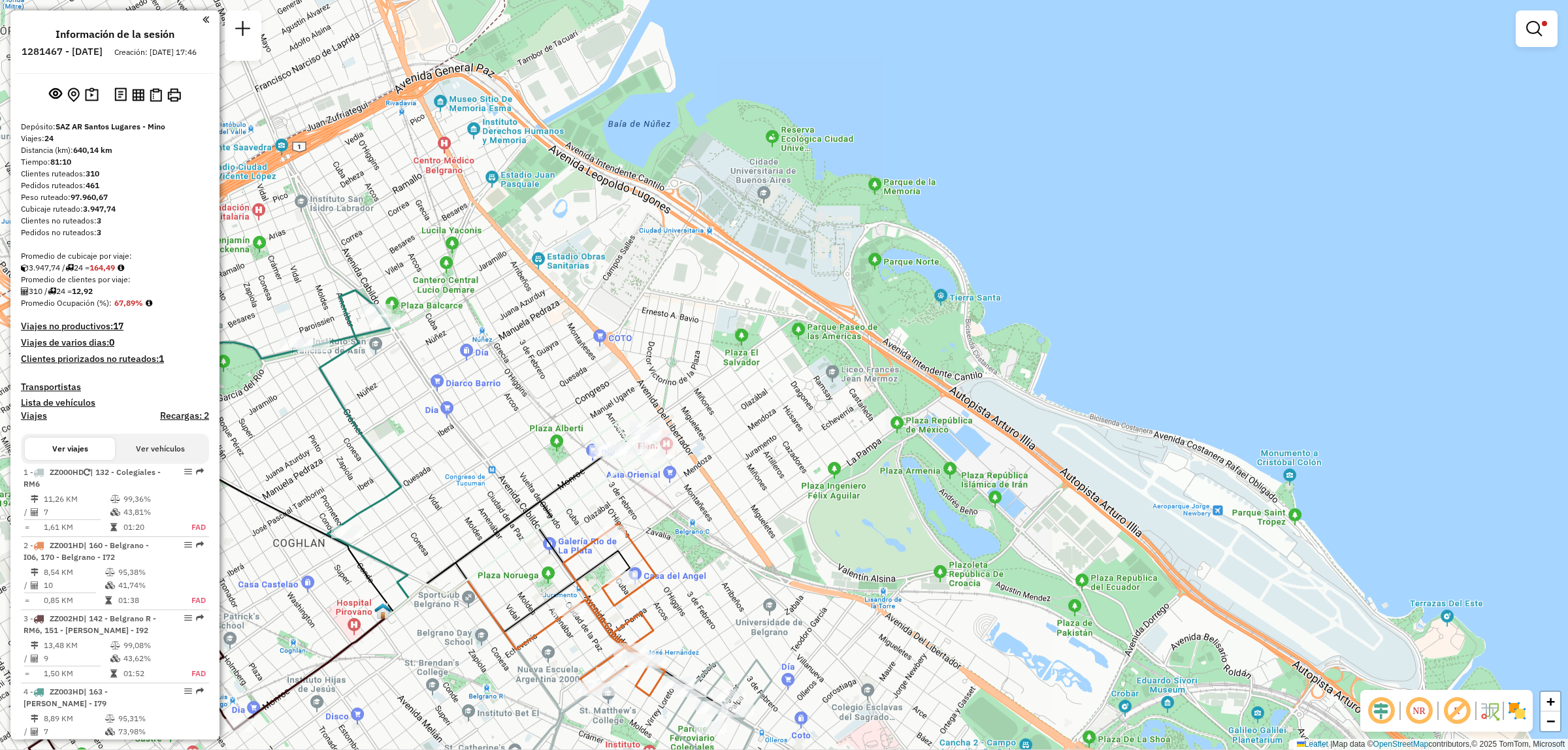
drag, startPoint x: 693, startPoint y: 363, endPoint x: 568, endPoint y: 453, distance: 154.0
click at [559, 466] on div "Limpiar filtros Ventana de servicio Día de servicio Capacidad Transportistas Ve…" at bounding box center [784, 375] width 1568 height 750
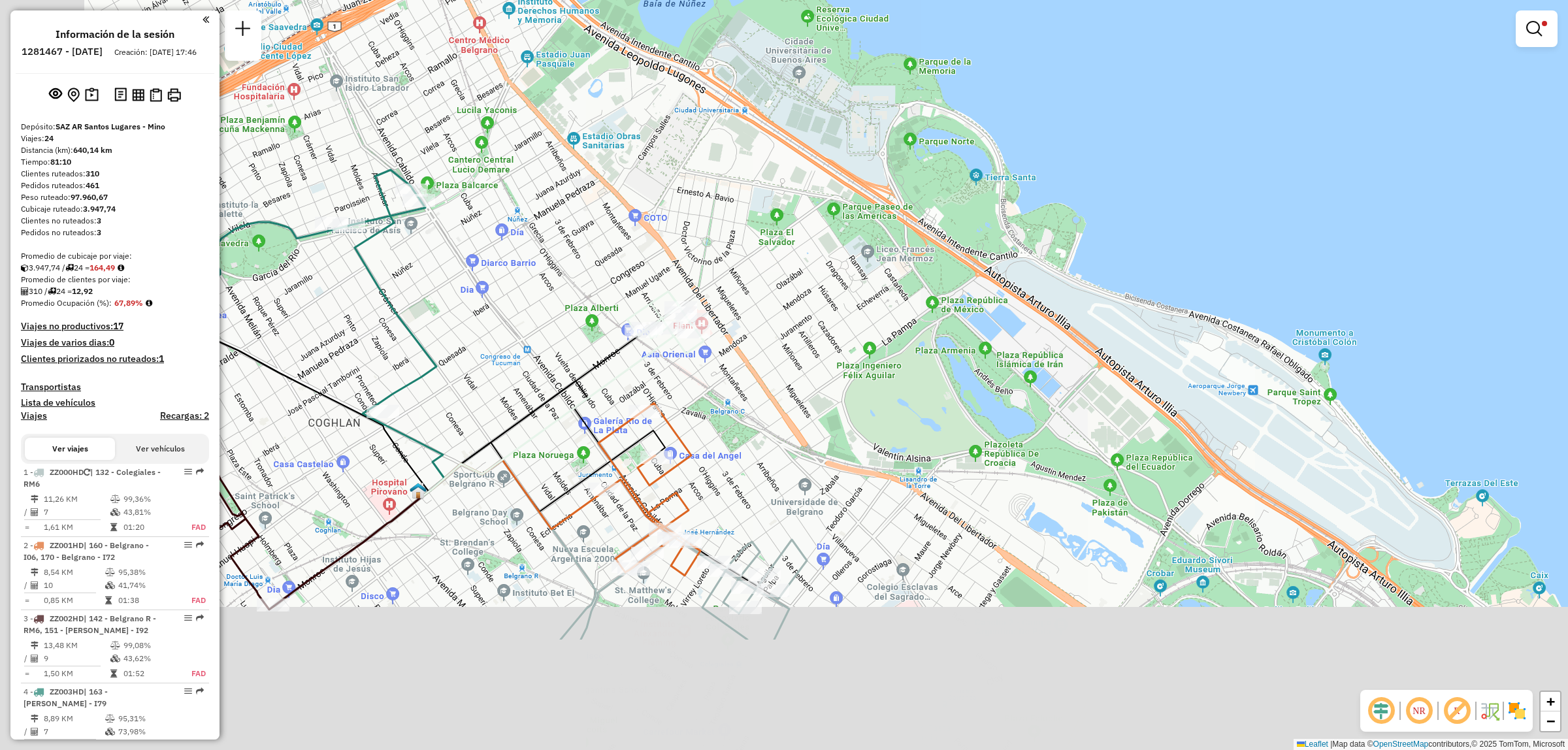
drag, startPoint x: 411, startPoint y: 573, endPoint x: 542, endPoint y: 387, distance: 227.5
click at [542, 387] on div "Limpiar filtros Ventana de servicio Día de servicio Capacidad Transportistas Ve…" at bounding box center [784, 375] width 1568 height 750
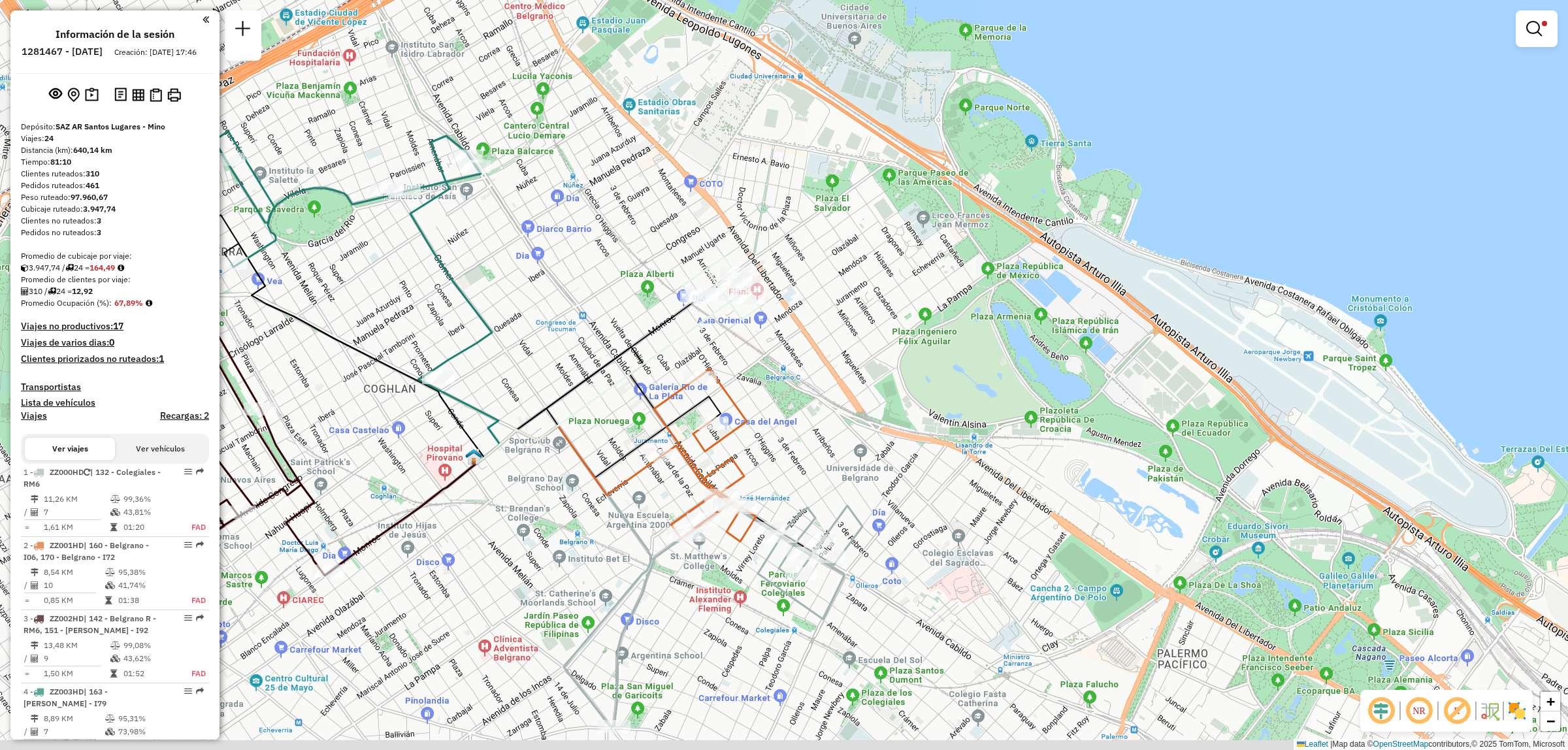
drag, startPoint x: 477, startPoint y: 451, endPoint x: 714, endPoint y: 386, distance: 245.8
click at [703, 386] on icon at bounding box center [590, 378] width 225 height 166
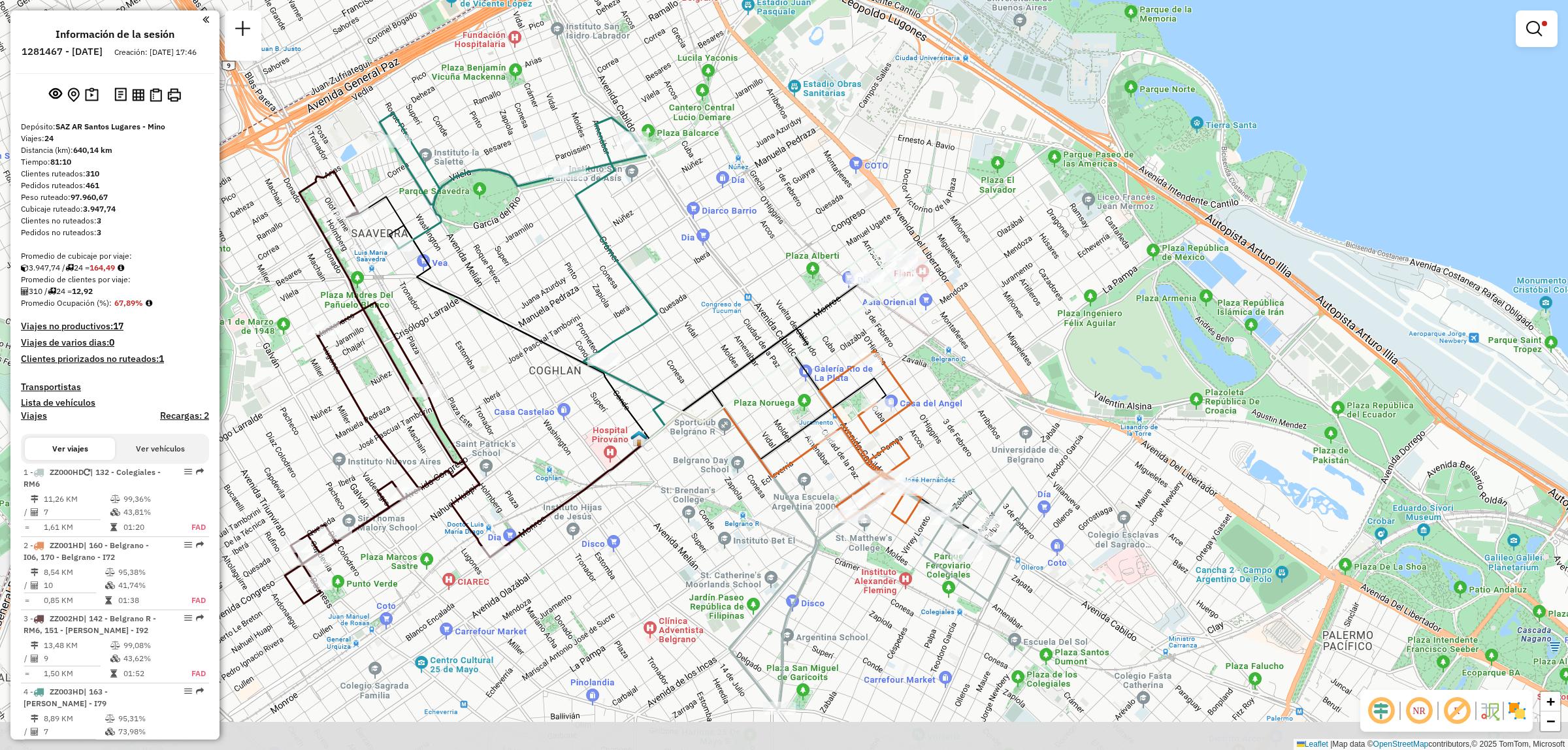
drag, startPoint x: 740, startPoint y: 470, endPoint x: 818, endPoint y: 379, distance: 119.9
click at [818, 379] on div "Limpiar filtros Ventana de servicio Día de servicio Capacidad Transportistas Ve…" at bounding box center [784, 375] width 1568 height 750
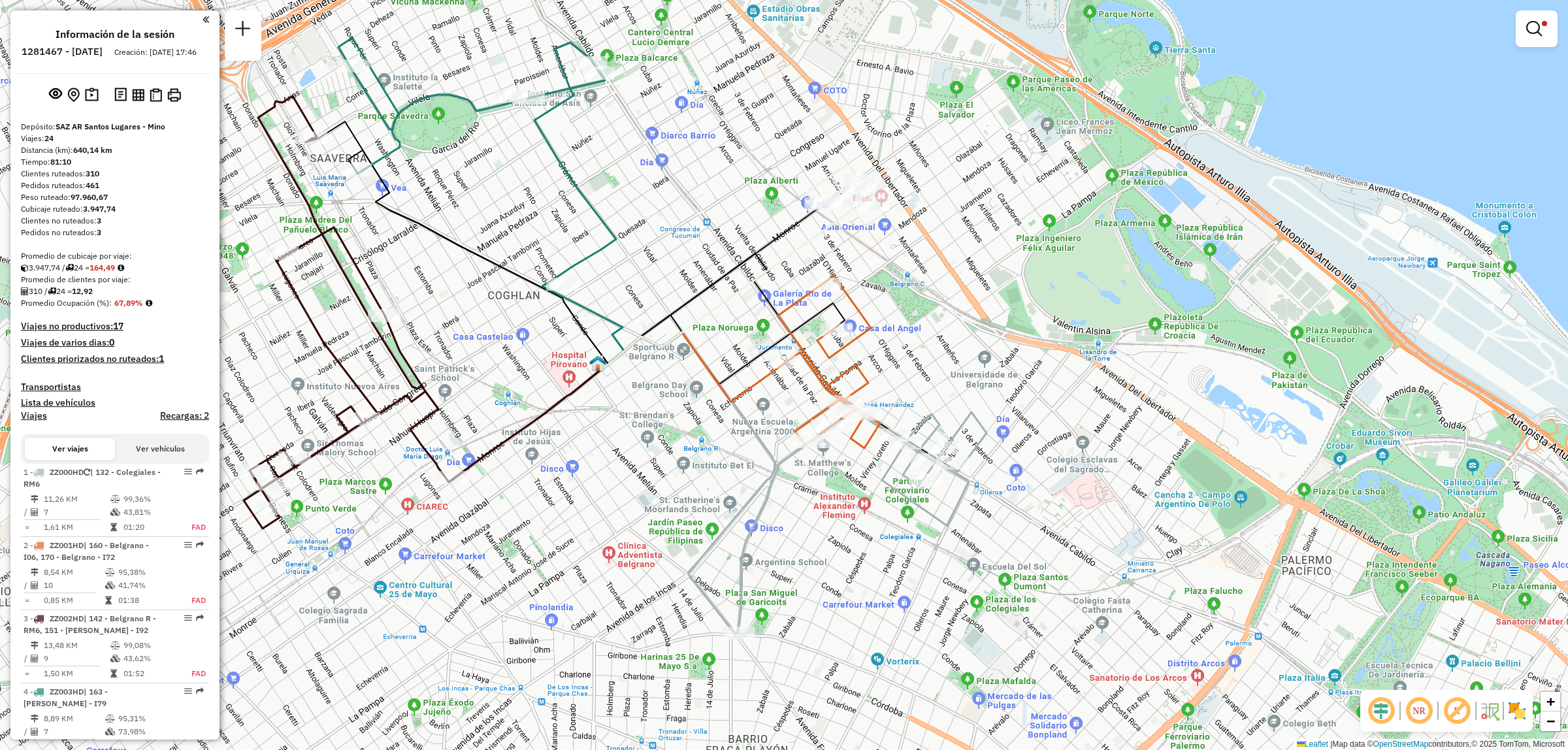
drag, startPoint x: 752, startPoint y: 517, endPoint x: 683, endPoint y: 469, distance: 84.1
click at [683, 469] on div "Limpiar filtros Ventana de servicio Día de servicio Capacidad Transportistas Ve…" at bounding box center [784, 375] width 1568 height 750
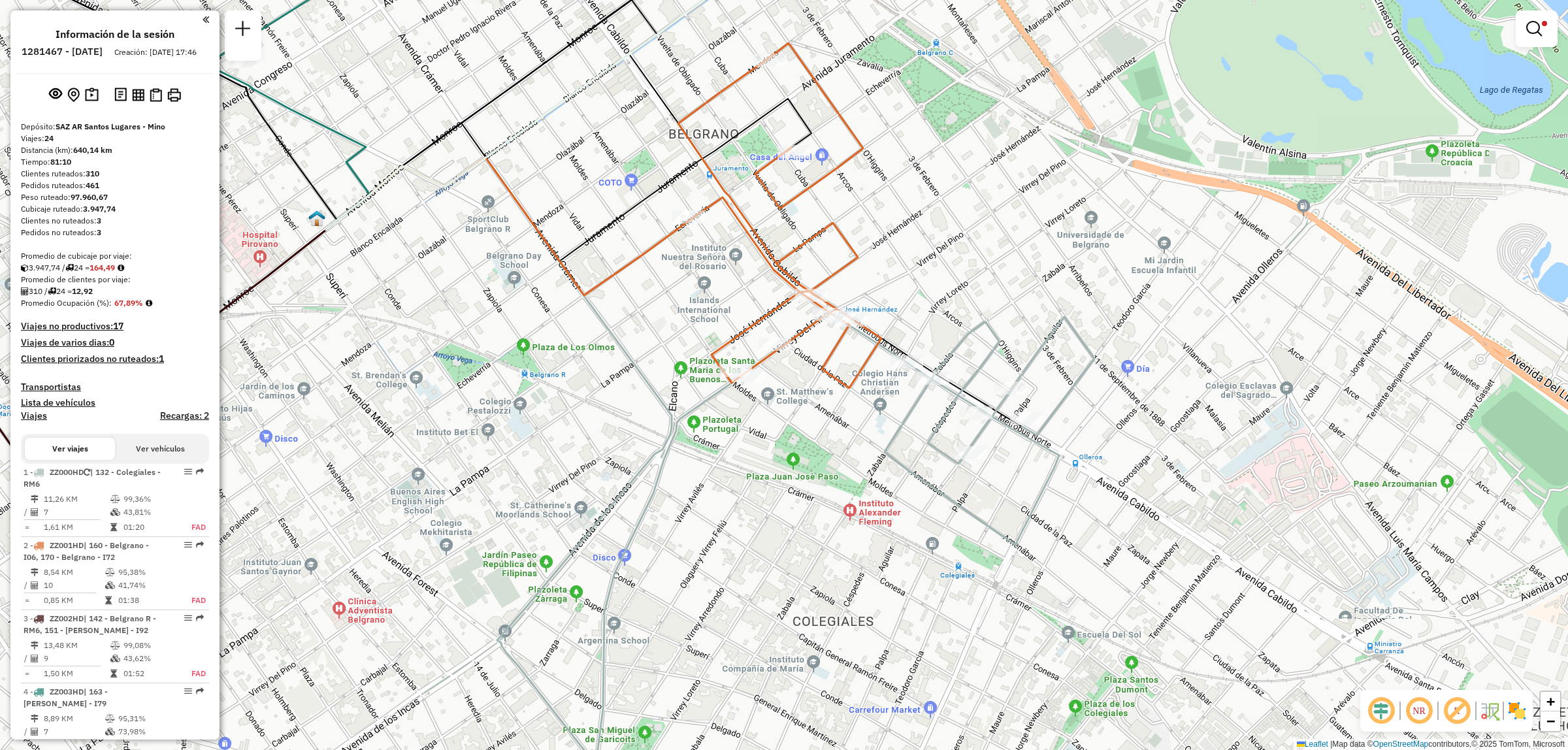
drag, startPoint x: 876, startPoint y: 398, endPoint x: 857, endPoint y: 445, distance: 50.7
click at [857, 445] on div "Limpiar filtros Ventana de servicio Día de servicio Capacidad Transportistas Ve…" at bounding box center [784, 375] width 1568 height 750
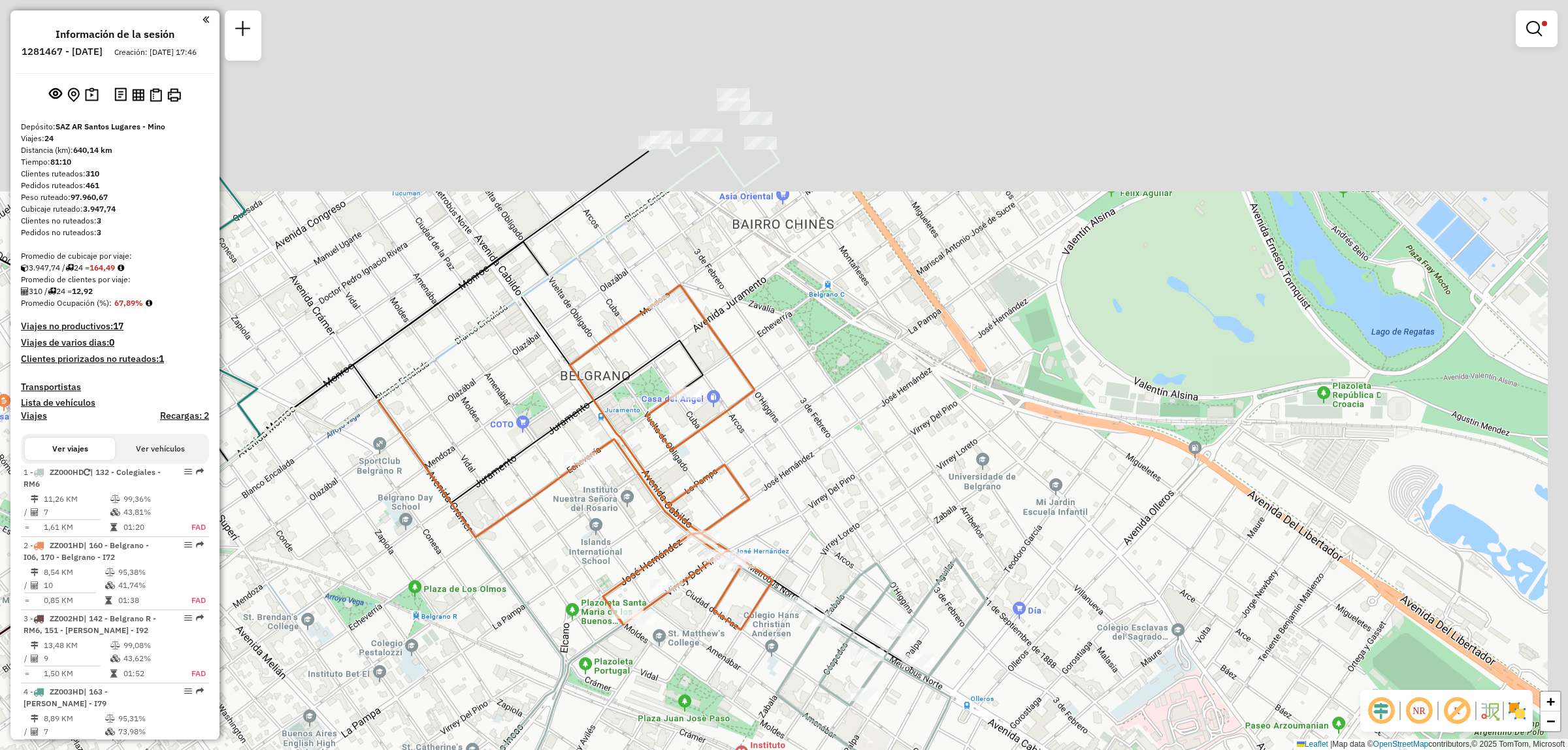
drag, startPoint x: 696, startPoint y: 392, endPoint x: 652, endPoint y: 599, distance: 211.6
click at [652, 599] on div "Limpiar filtros Ventana de servicio Día de servicio Capacidad Transportistas Ve…" at bounding box center [784, 375] width 1568 height 750
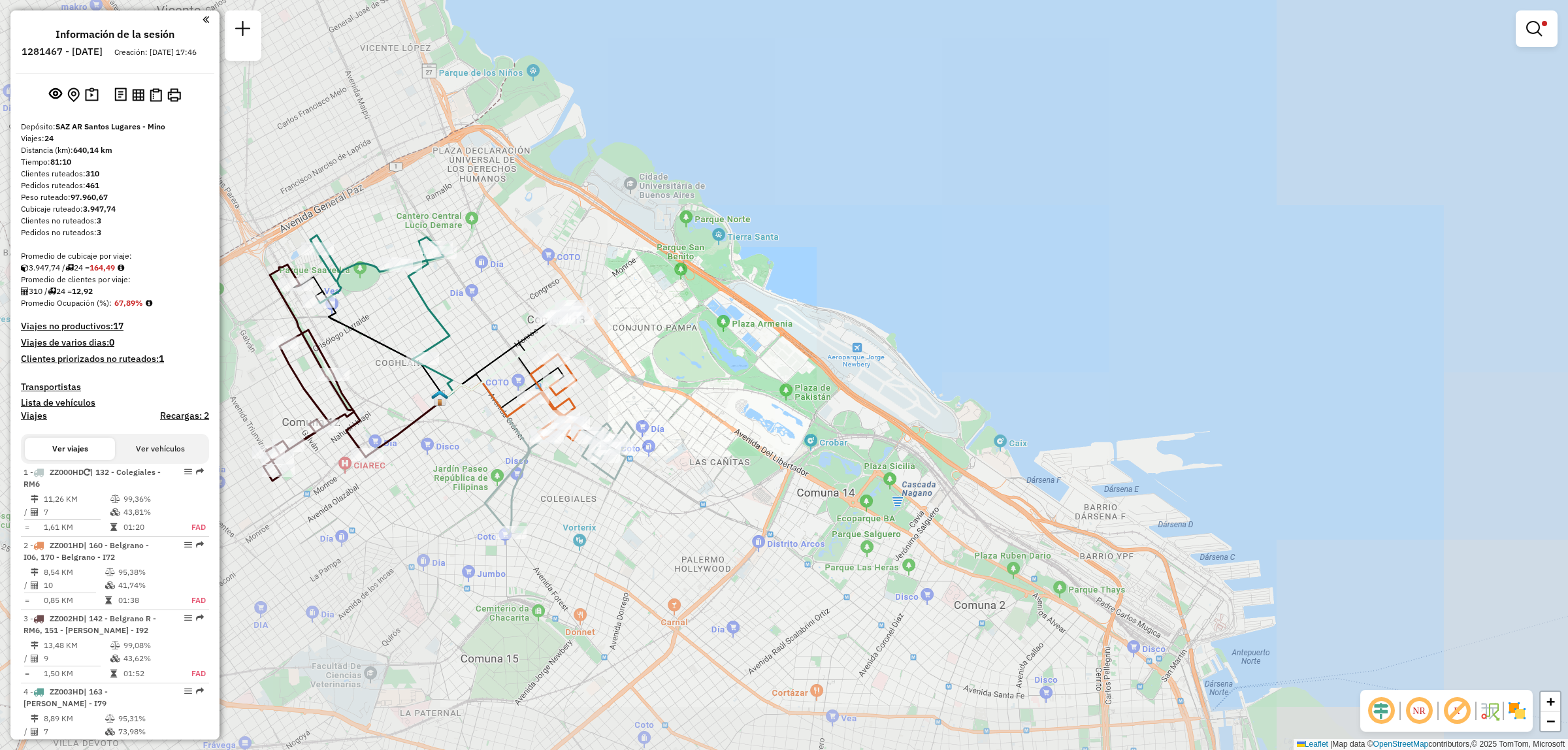
drag, startPoint x: 400, startPoint y: 339, endPoint x: 664, endPoint y: 257, distance: 276.4
click at [664, 257] on div "Limpiar filtros Ventana de servicio Día de servicio Capacidad Transportistas Ve…" at bounding box center [784, 375] width 1568 height 750
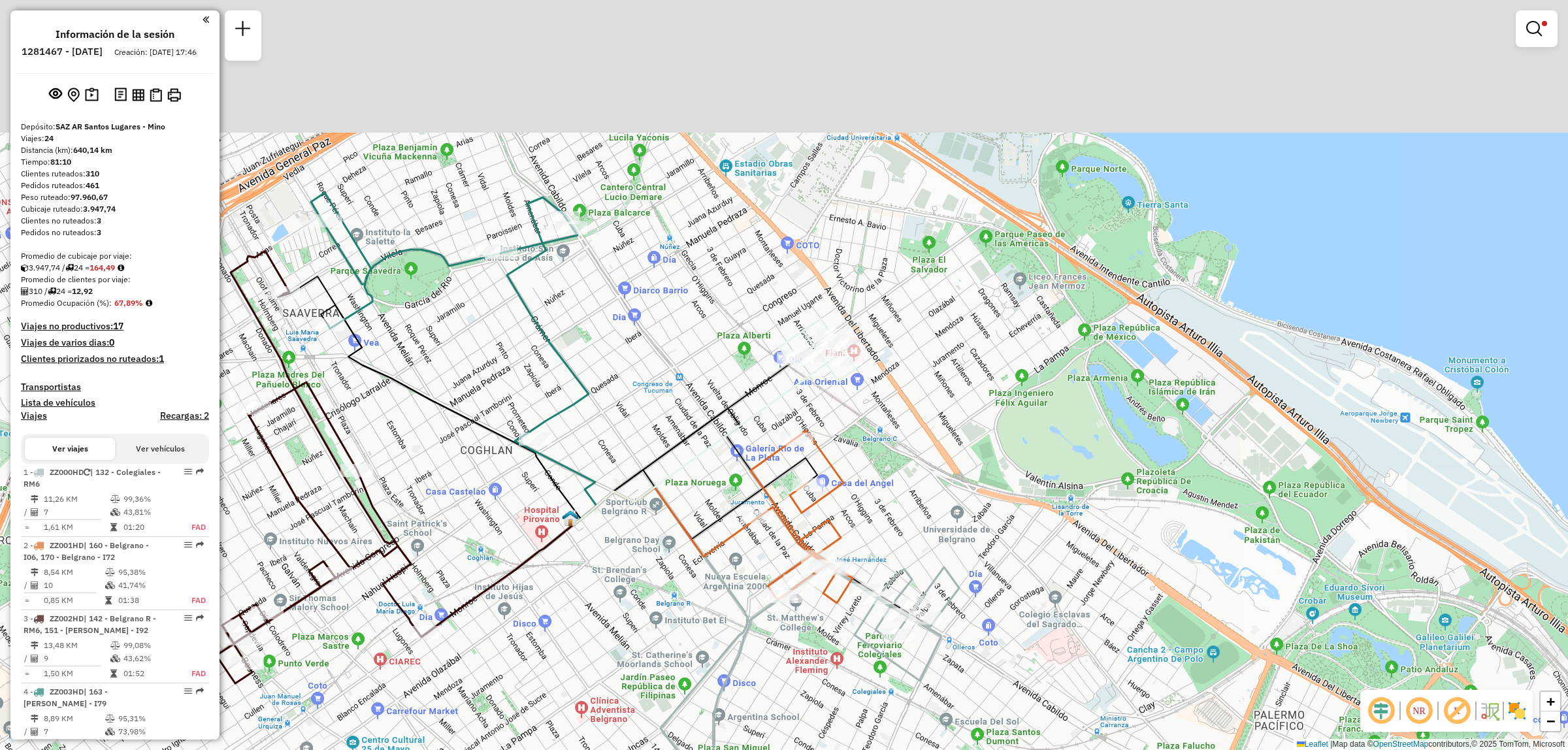
drag, startPoint x: 622, startPoint y: 342, endPoint x: 459, endPoint y: 509, distance: 233.4
click at [459, 509] on div "Limpiar filtros Ventana de servicio Día de servicio Capacidad Transportistas Ve…" at bounding box center [784, 375] width 1568 height 750
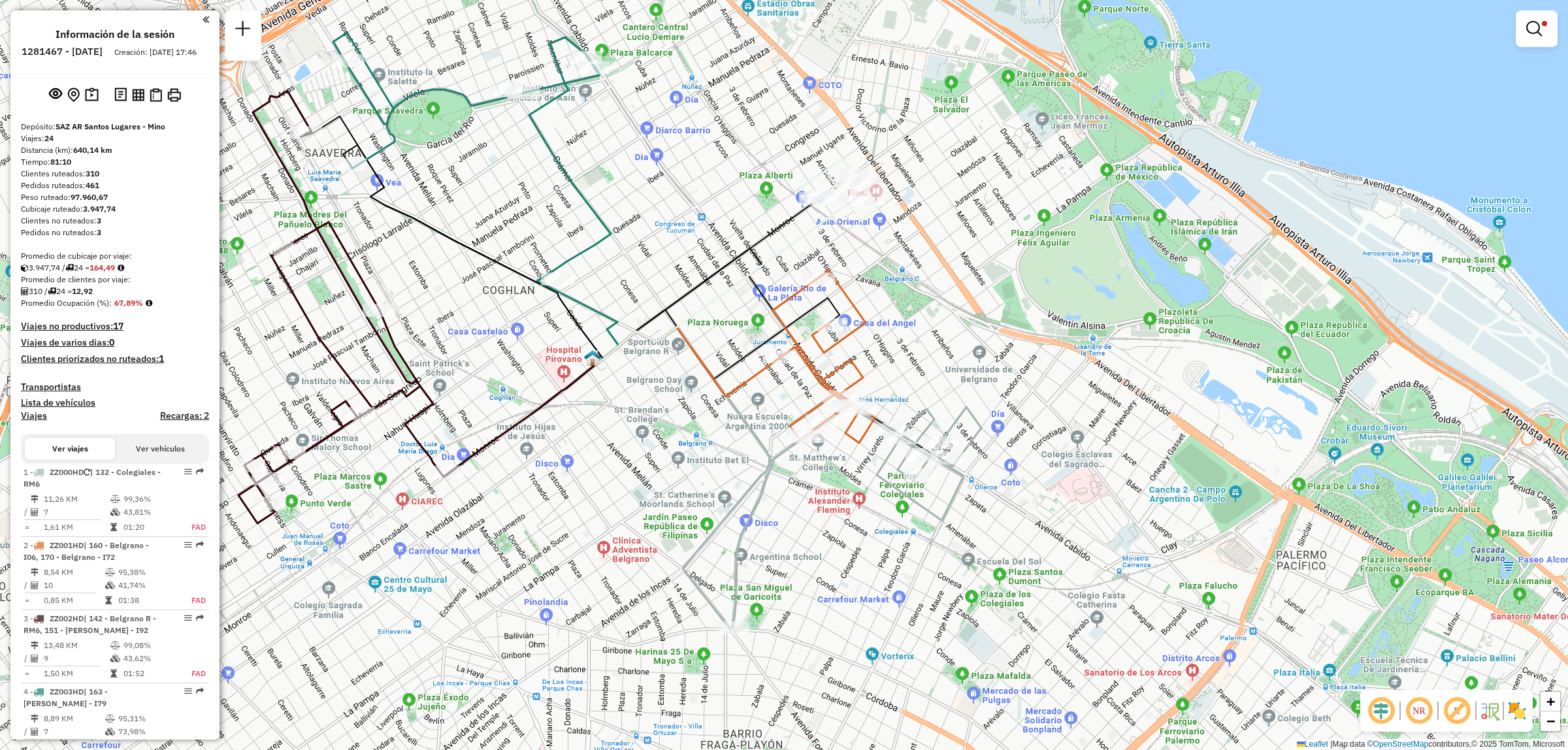
drag, startPoint x: 573, startPoint y: 503, endPoint x: 579, endPoint y: 371, distance: 132.1
click at [579, 371] on icon at bounding box center [523, 419] width 149 height 110
drag, startPoint x: 646, startPoint y: 278, endPoint x: 560, endPoint y: 478, distance: 217.7
click at [560, 478] on div "Limpiar filtros Ventana de servicio Día de servicio Capacidad Transportistas Ve…" at bounding box center [784, 375] width 1568 height 750
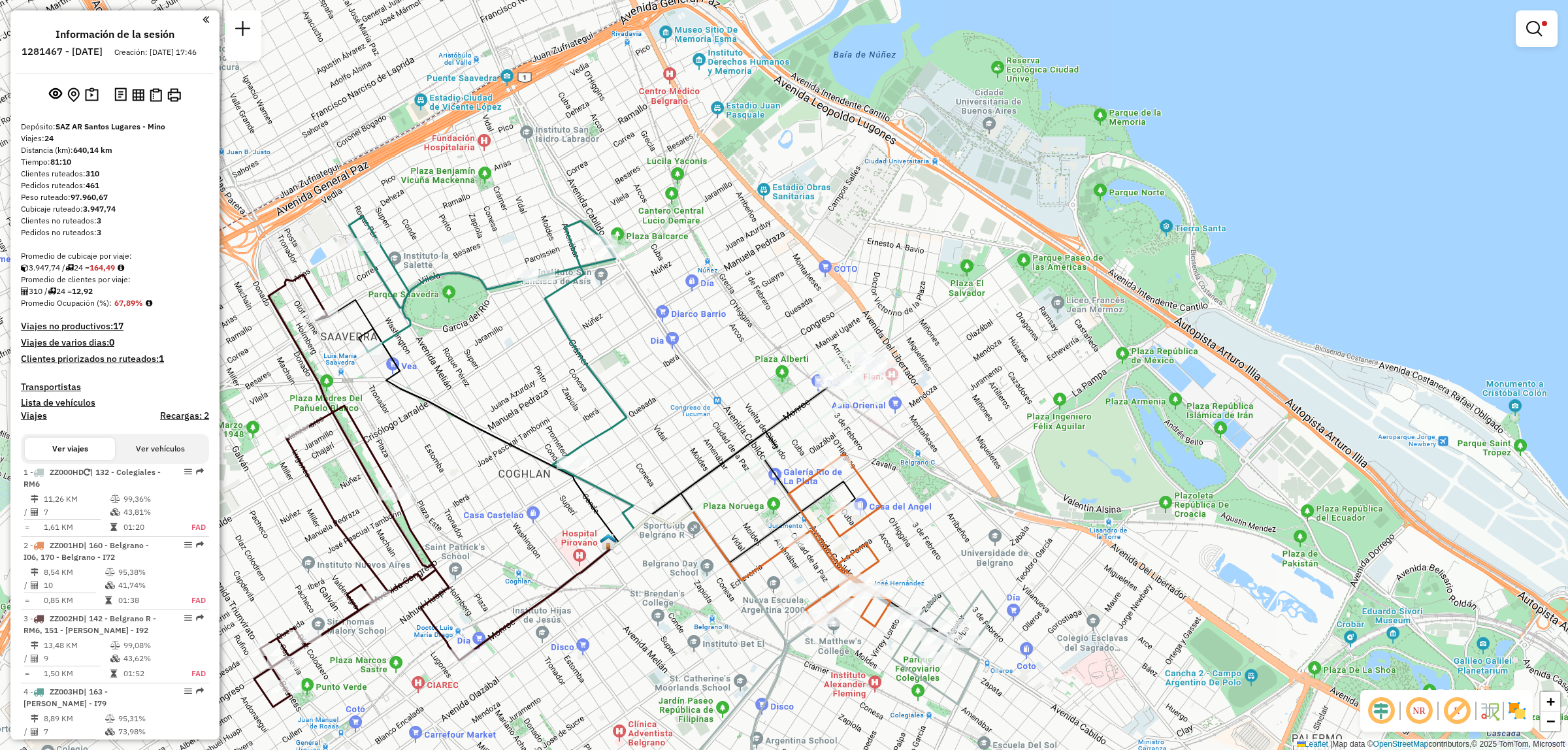
drag, startPoint x: 360, startPoint y: 331, endPoint x: 598, endPoint y: 281, distance: 243.2
click at [598, 281] on div "Limpiar filtros Ventana de servicio Día de servicio Capacidad Transportistas Ve…" at bounding box center [784, 375] width 1568 height 750
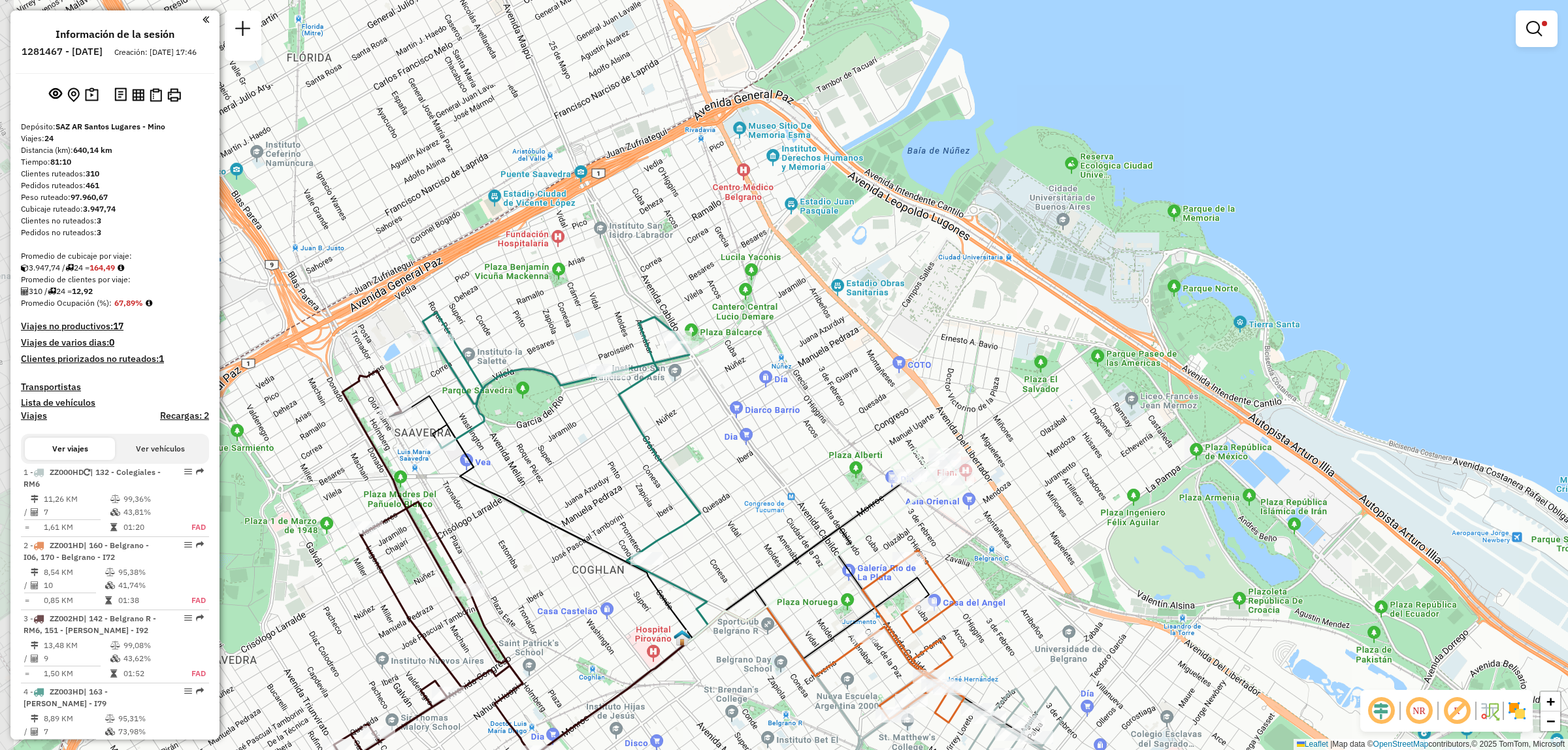
drag, startPoint x: 867, startPoint y: 656, endPoint x: 882, endPoint y: 603, distance: 55.1
click at [882, 603] on icon at bounding box center [914, 636] width 102 height 172
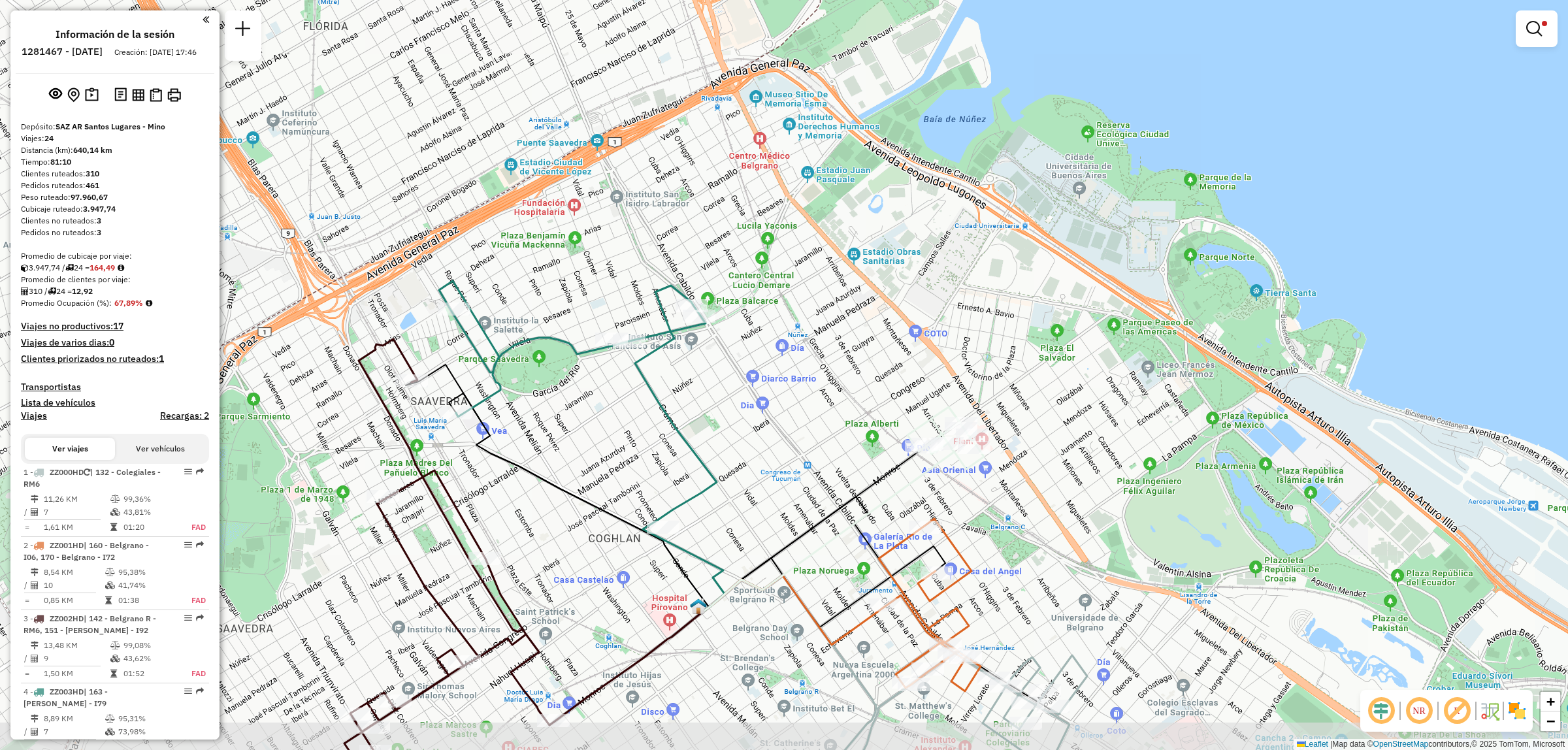
drag, startPoint x: 991, startPoint y: 656, endPoint x: 1008, endPoint y: 630, distance: 31.1
click at [1008, 630] on div "Limpiar filtros Ventana de servicio Día de servicio Capacidad Transportistas Ve…" at bounding box center [784, 375] width 1568 height 750
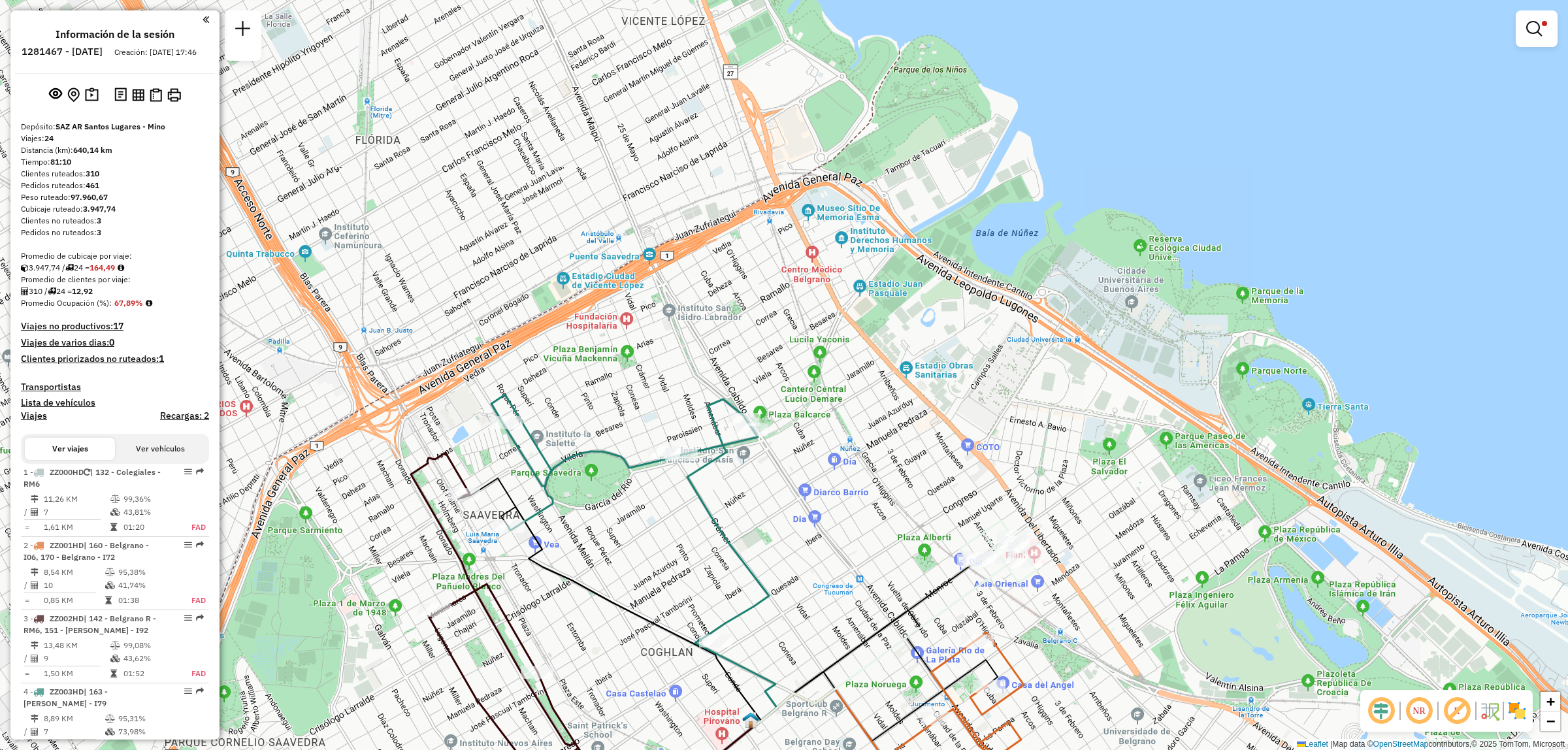
drag, startPoint x: 1030, startPoint y: 685, endPoint x: 1024, endPoint y: 689, distance: 7.2
click at [1033, 698] on div "Limpiar filtros Ventana de servicio Día de servicio Capacidad Transportistas Ve…" at bounding box center [784, 375] width 1568 height 750
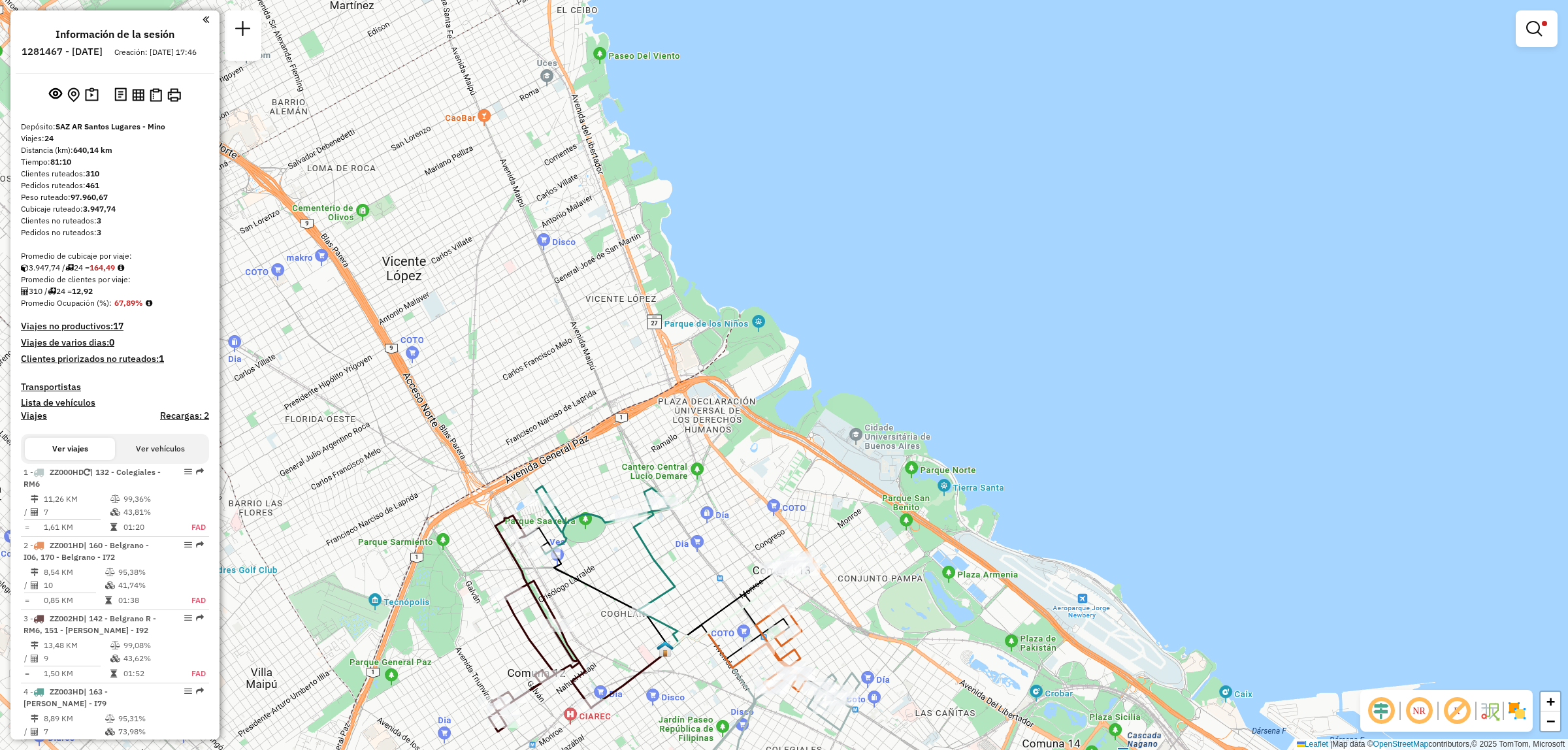
drag, startPoint x: 732, startPoint y: 583, endPoint x: 716, endPoint y: 529, distance: 56.3
click at [716, 529] on div "Limpiar filtros Ventana de servicio Día de servicio Capacidad Transportistas Ve…" at bounding box center [784, 375] width 1568 height 750
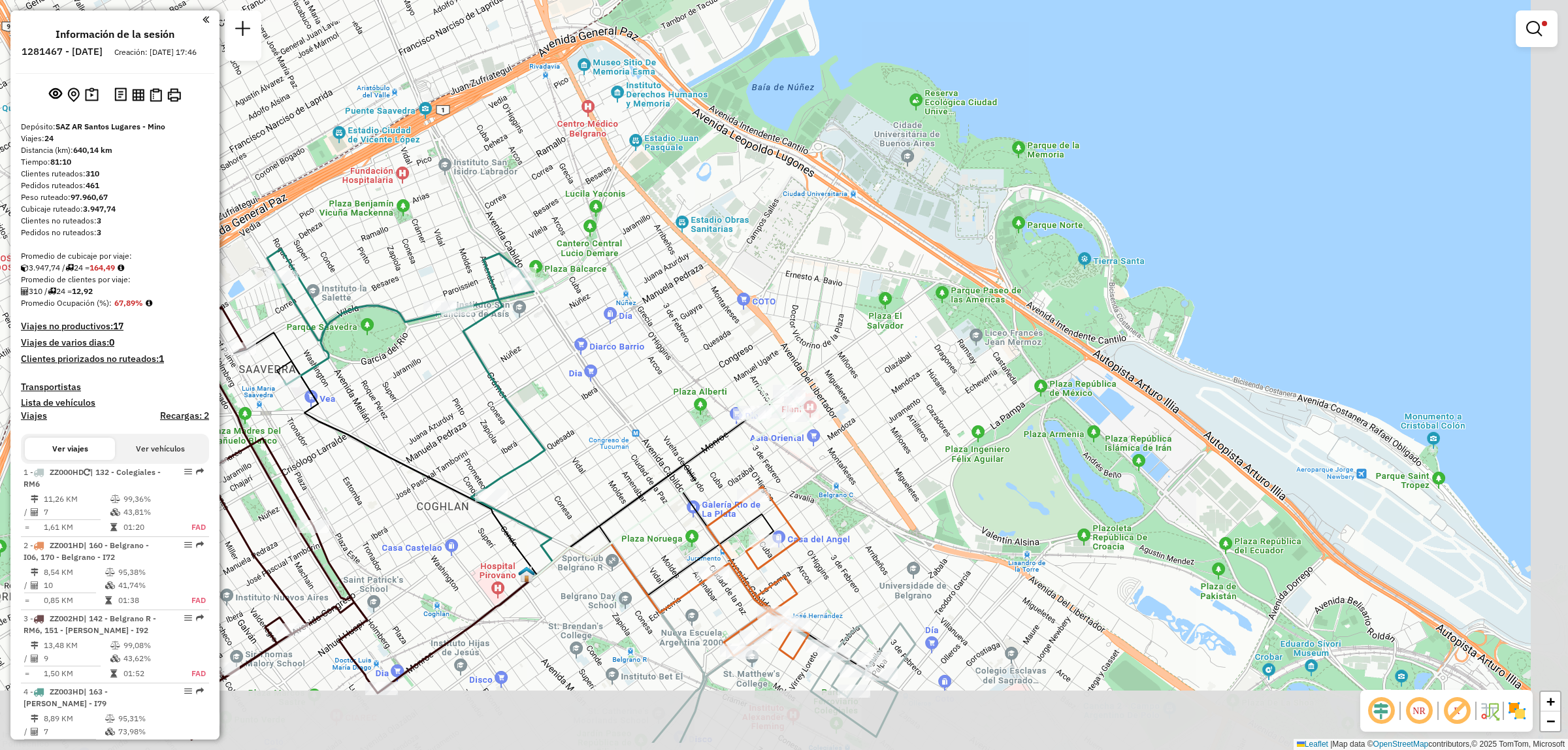
drag, startPoint x: 701, startPoint y: 563, endPoint x: 582, endPoint y: 475, distance: 148.0
click at [582, 475] on div "Limpiar filtros Ventana de servicio Día de servicio Capacidad Transportistas Ve…" at bounding box center [784, 375] width 1568 height 750
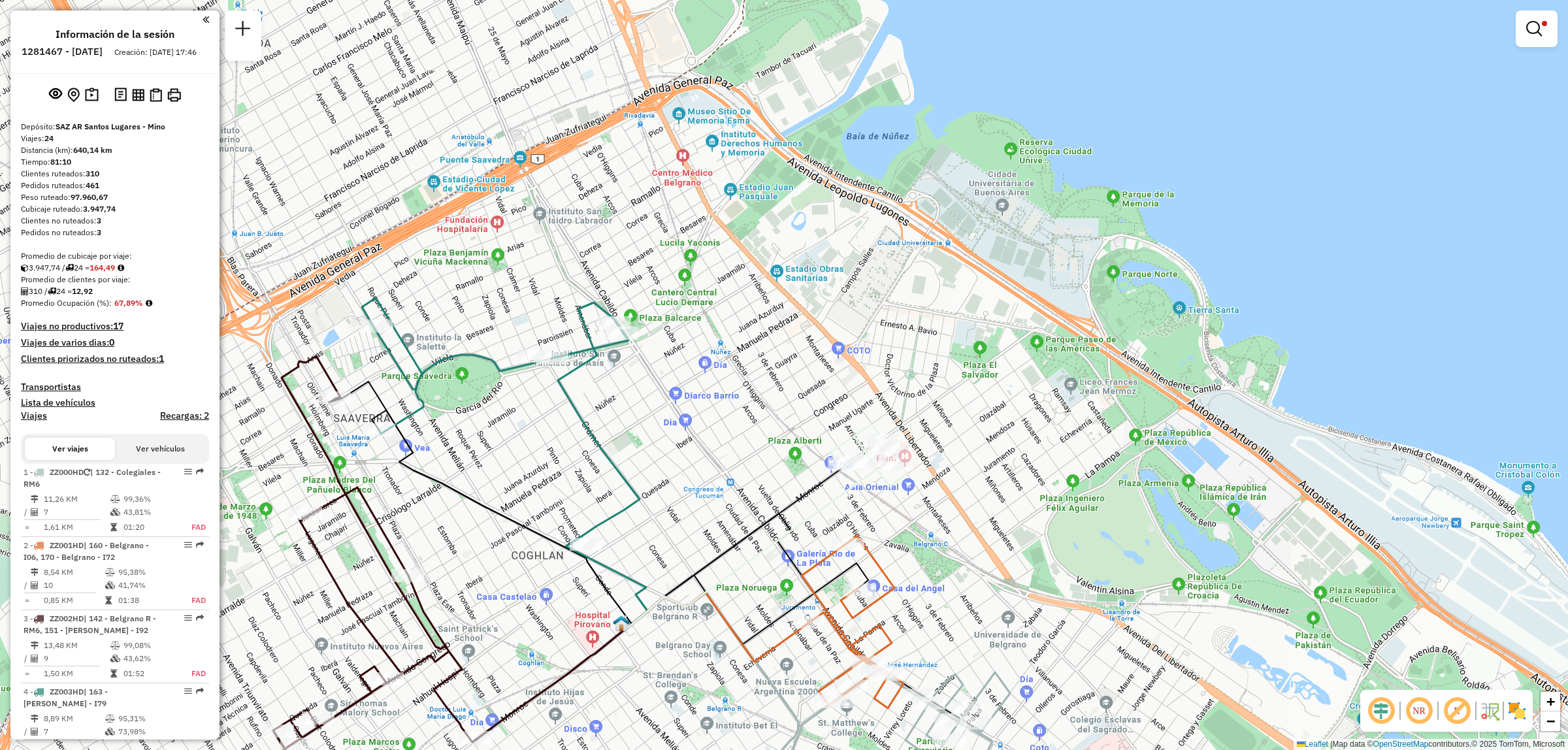
drag, startPoint x: 573, startPoint y: 461, endPoint x: 669, endPoint y: 513, distance: 109.2
click at [669, 513] on div "Limpiar filtros Ventana de servicio Día de servicio Capacidad Transportistas Ve…" at bounding box center [784, 375] width 1568 height 750
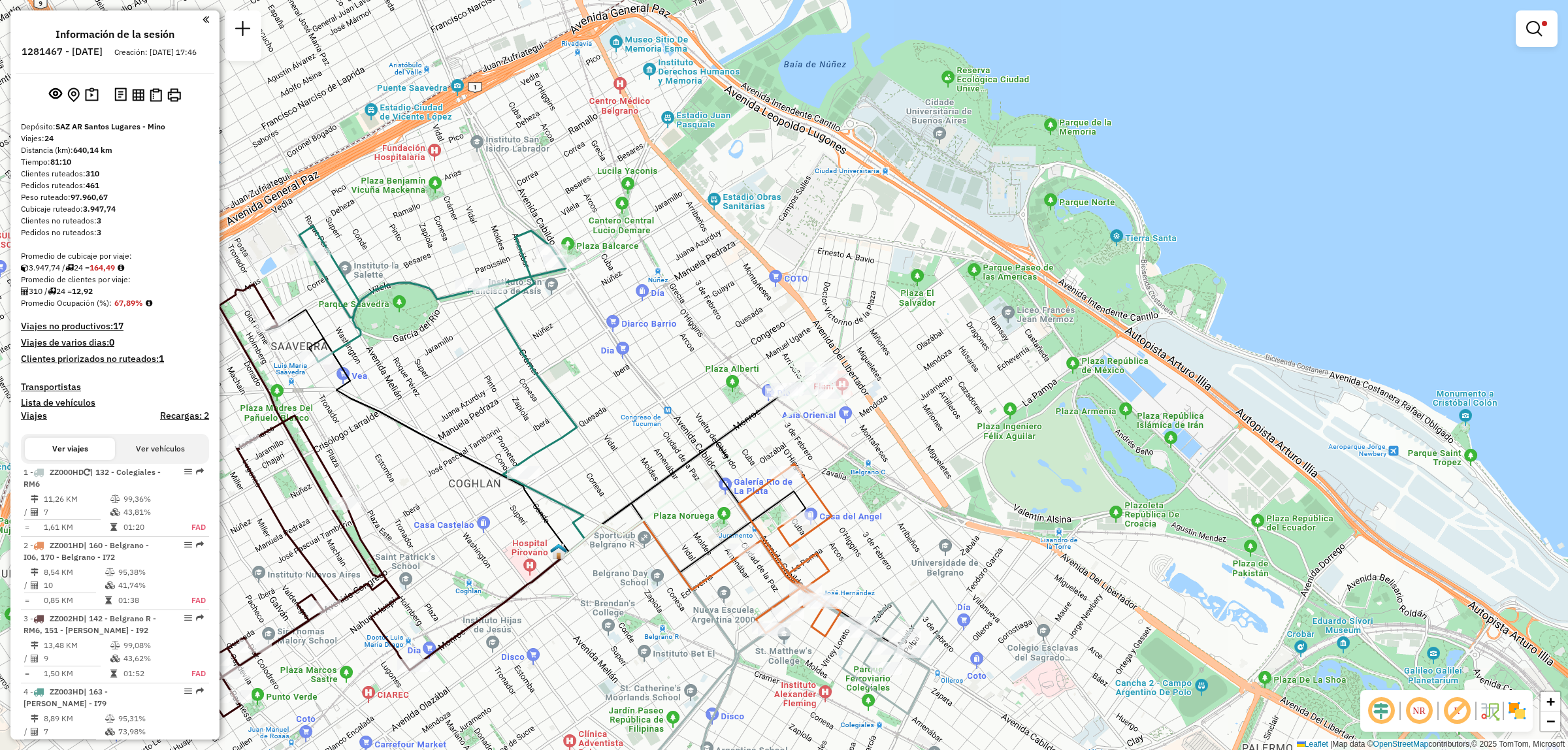
drag, startPoint x: 606, startPoint y: 507, endPoint x: 608, endPoint y: 554, distance: 47.0
click at [606, 555] on div "Limpiar filtros Ventana de servicio Día de servicio Capacidad Transportistas Ve…" at bounding box center [784, 375] width 1568 height 750
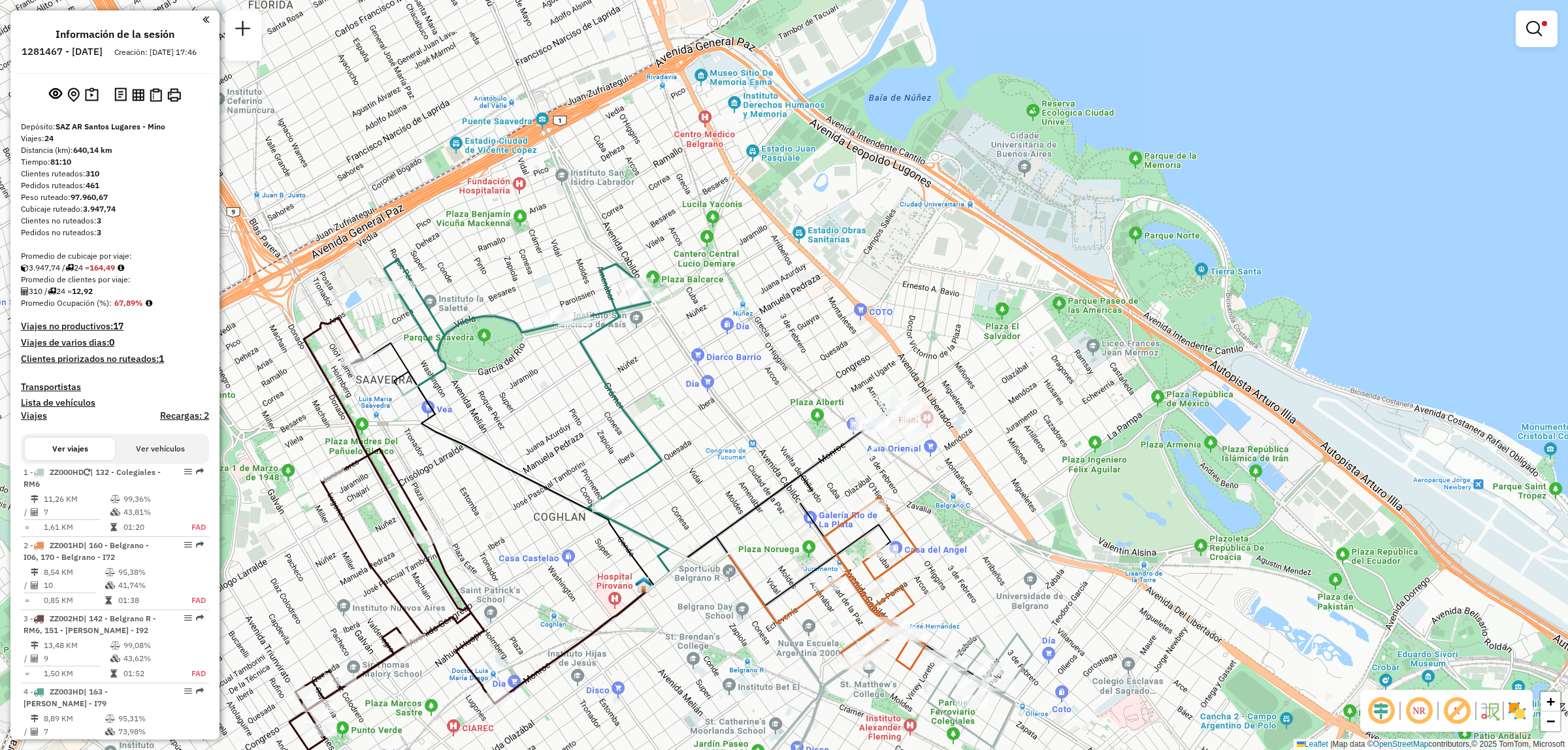
drag, startPoint x: 622, startPoint y: 533, endPoint x: 694, endPoint y: 514, distance: 74.5
click at [694, 514] on div "Limpiar filtros Ventana de servicio Día de servicio Capacidad Transportistas Ve…" at bounding box center [784, 375] width 1568 height 750
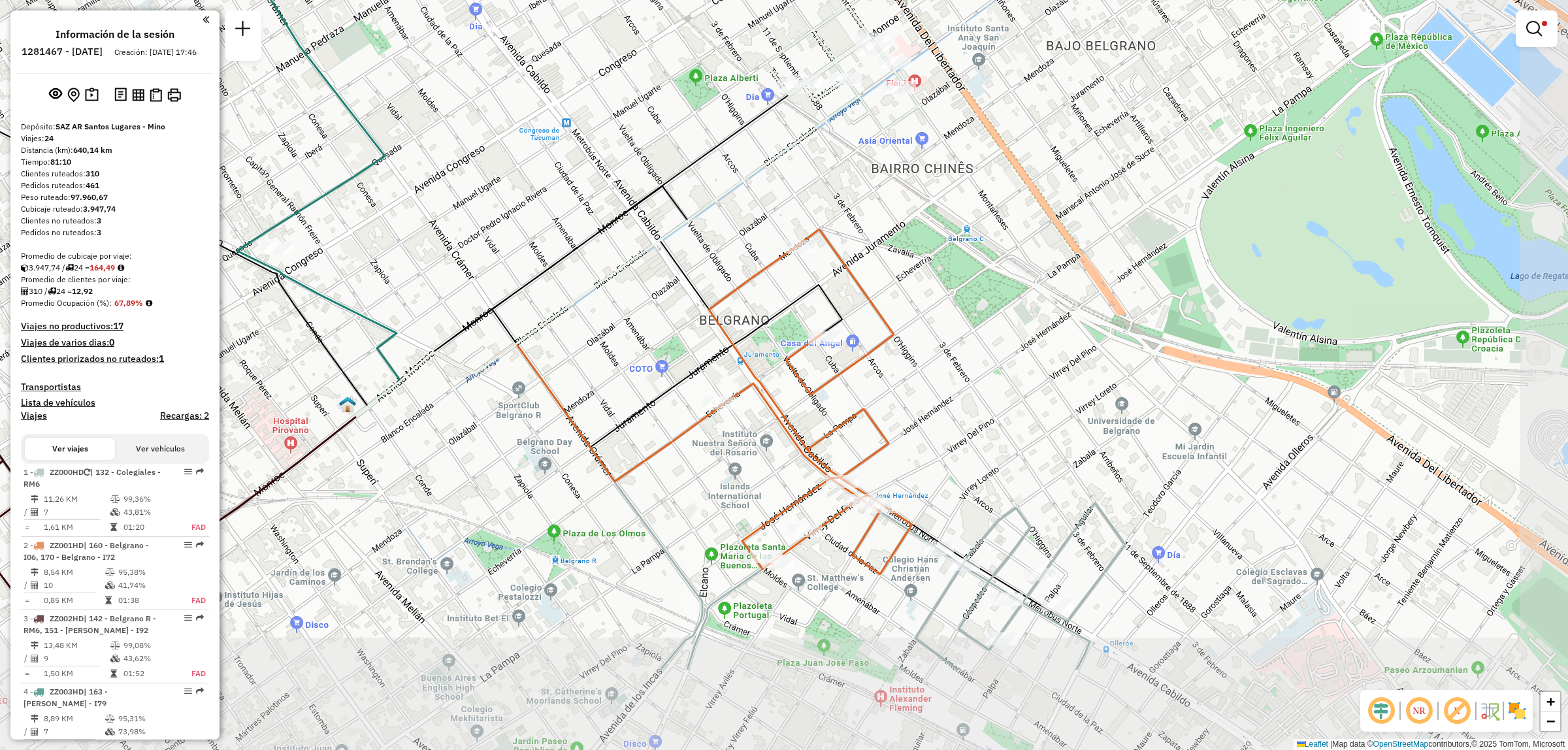
drag, startPoint x: 869, startPoint y: 601, endPoint x: 803, endPoint y: 445, distance: 169.4
click at [803, 445] on icon at bounding box center [811, 402] width 204 height 345
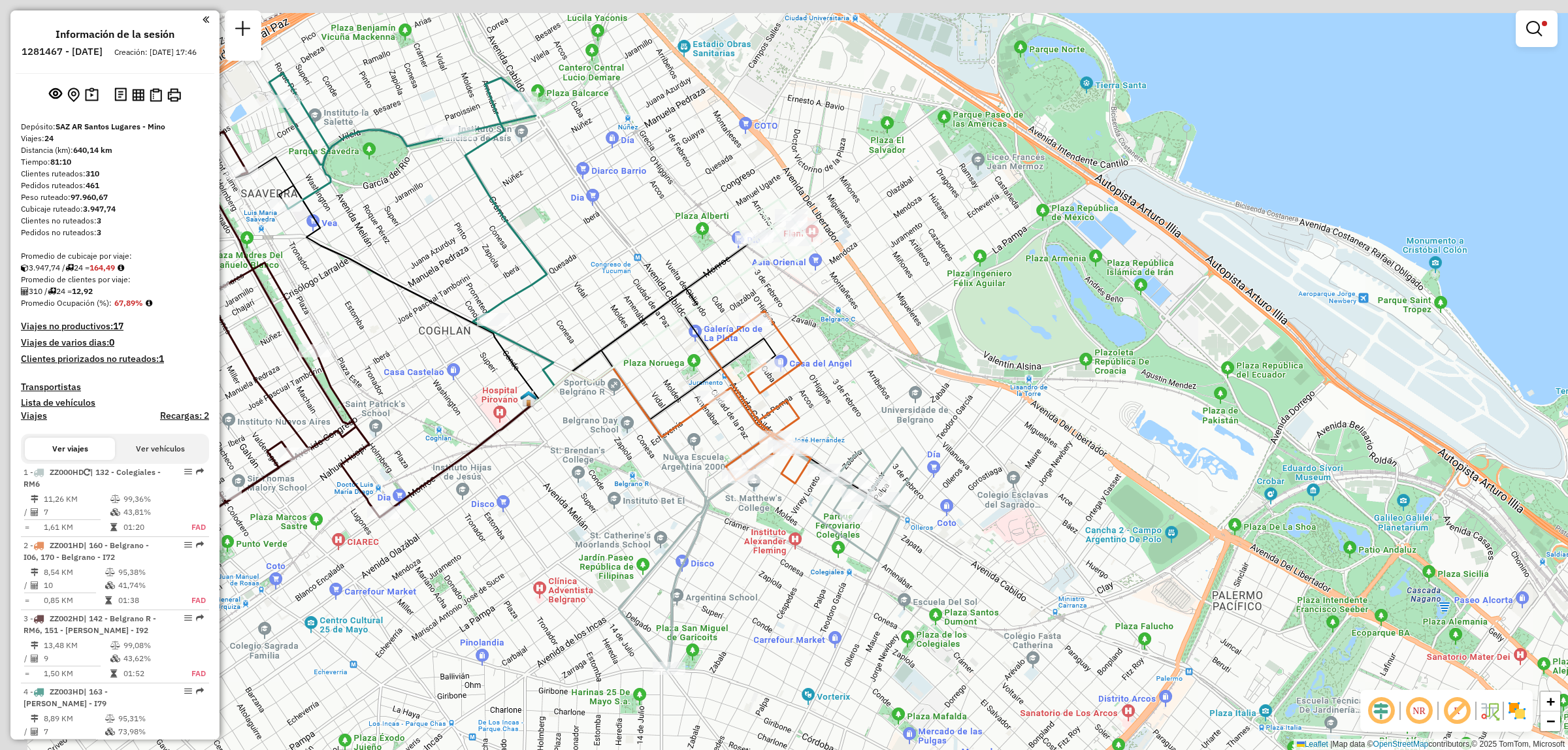
drag, startPoint x: 582, startPoint y: 178, endPoint x: 929, endPoint y: 404, distance: 414.1
click at [932, 406] on div "Limpiar filtros Ventana de servicio Día de servicio Capacidad Transportistas Ve…" at bounding box center [784, 375] width 1568 height 750
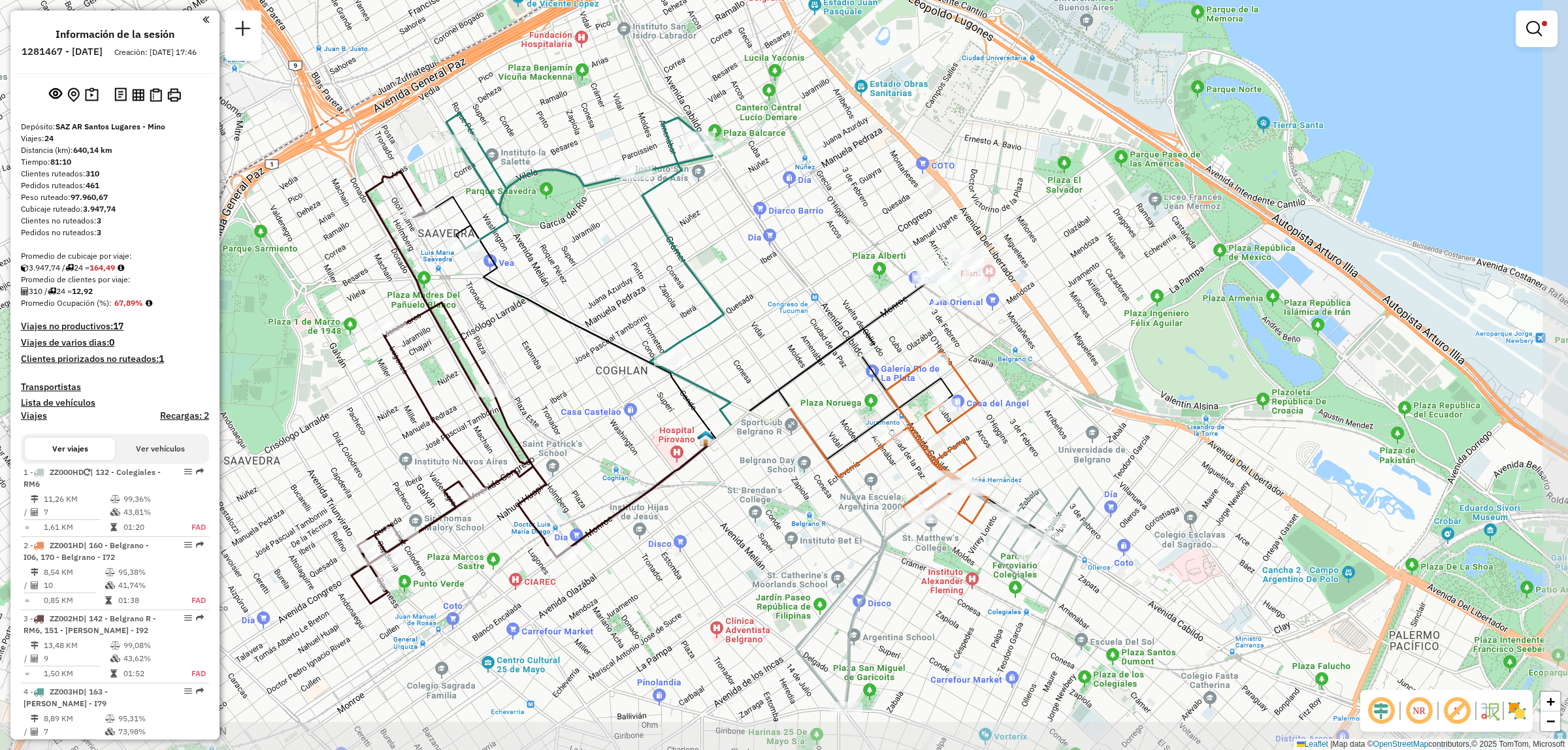
drag, startPoint x: 867, startPoint y: 647, endPoint x: 832, endPoint y: 533, distance: 119.3
click at [832, 533] on div "Limpiar filtros Ventana de servicio Día de servicio Capacidad Transportistas Ve…" at bounding box center [784, 375] width 1568 height 750
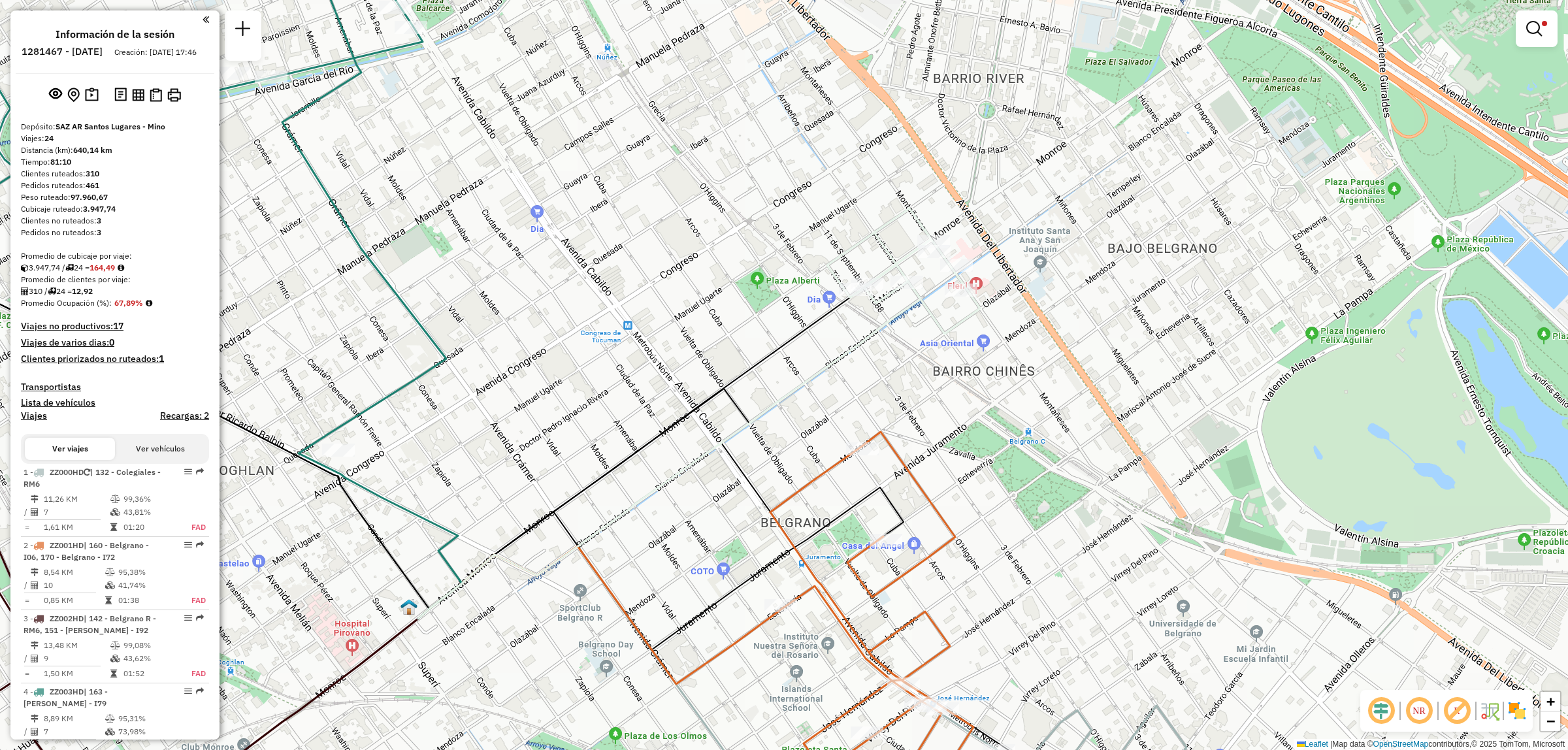
drag, startPoint x: 719, startPoint y: 406, endPoint x: 657, endPoint y: 121, distance: 291.7
click at [660, 135] on div "Limpiar filtros Ventana de servicio Día de servicio Capacidad Transportistas Ve…" at bounding box center [784, 375] width 1568 height 750
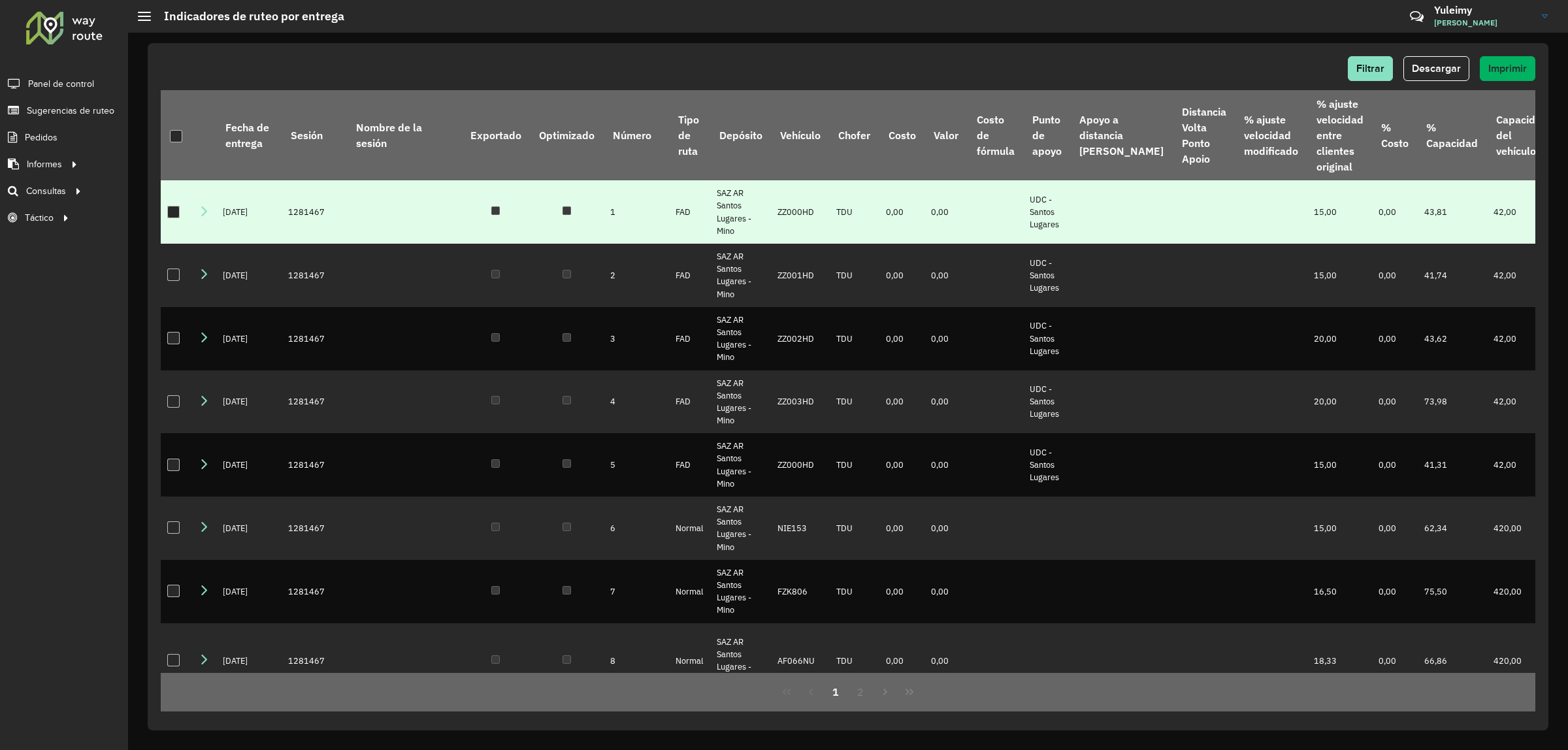
click at [172, 210] on div at bounding box center [173, 211] width 12 height 12
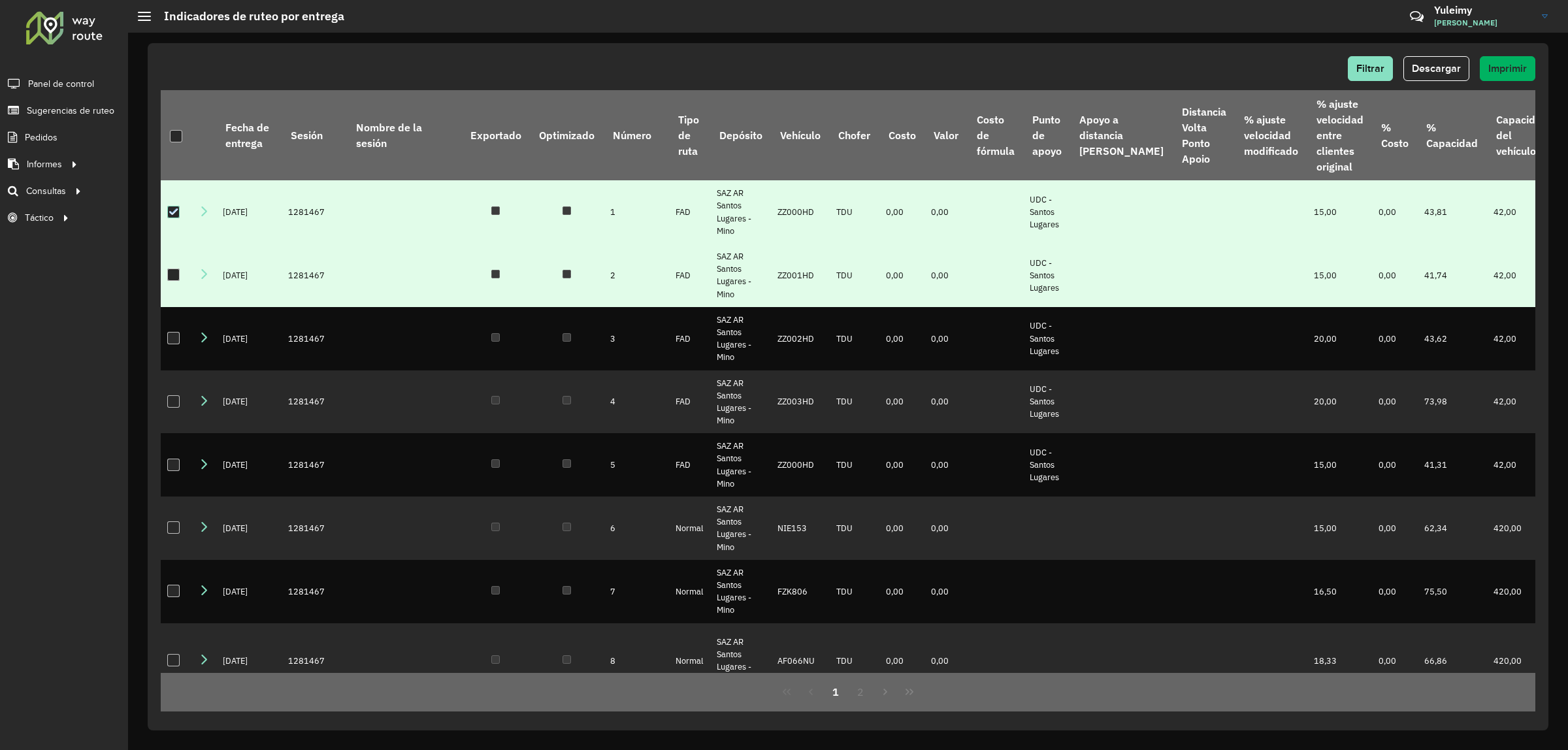
click at [174, 278] on div at bounding box center [173, 274] width 12 height 12
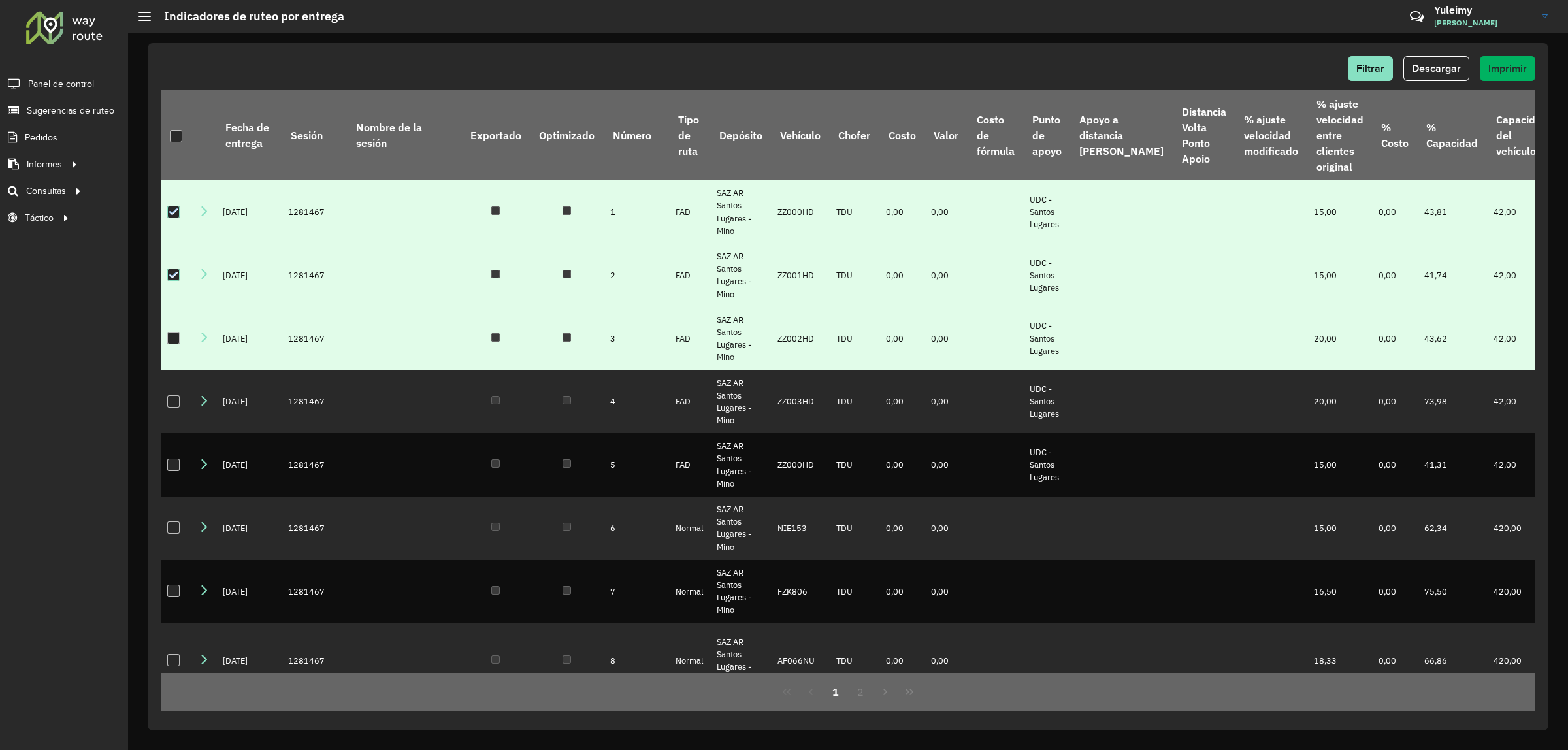
click at [172, 339] on div at bounding box center [173, 338] width 12 height 12
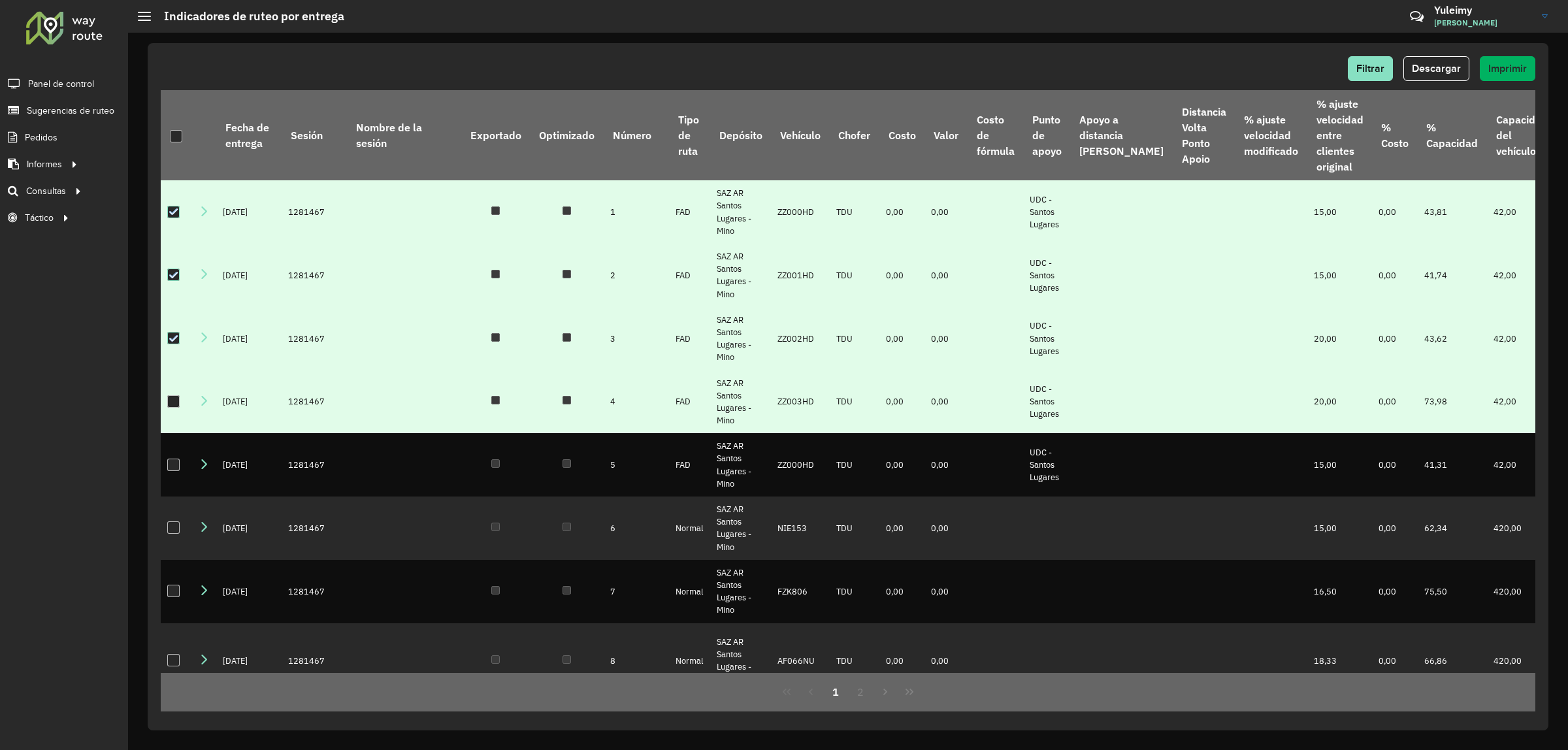
click at [177, 406] on div at bounding box center [173, 401] width 12 height 12
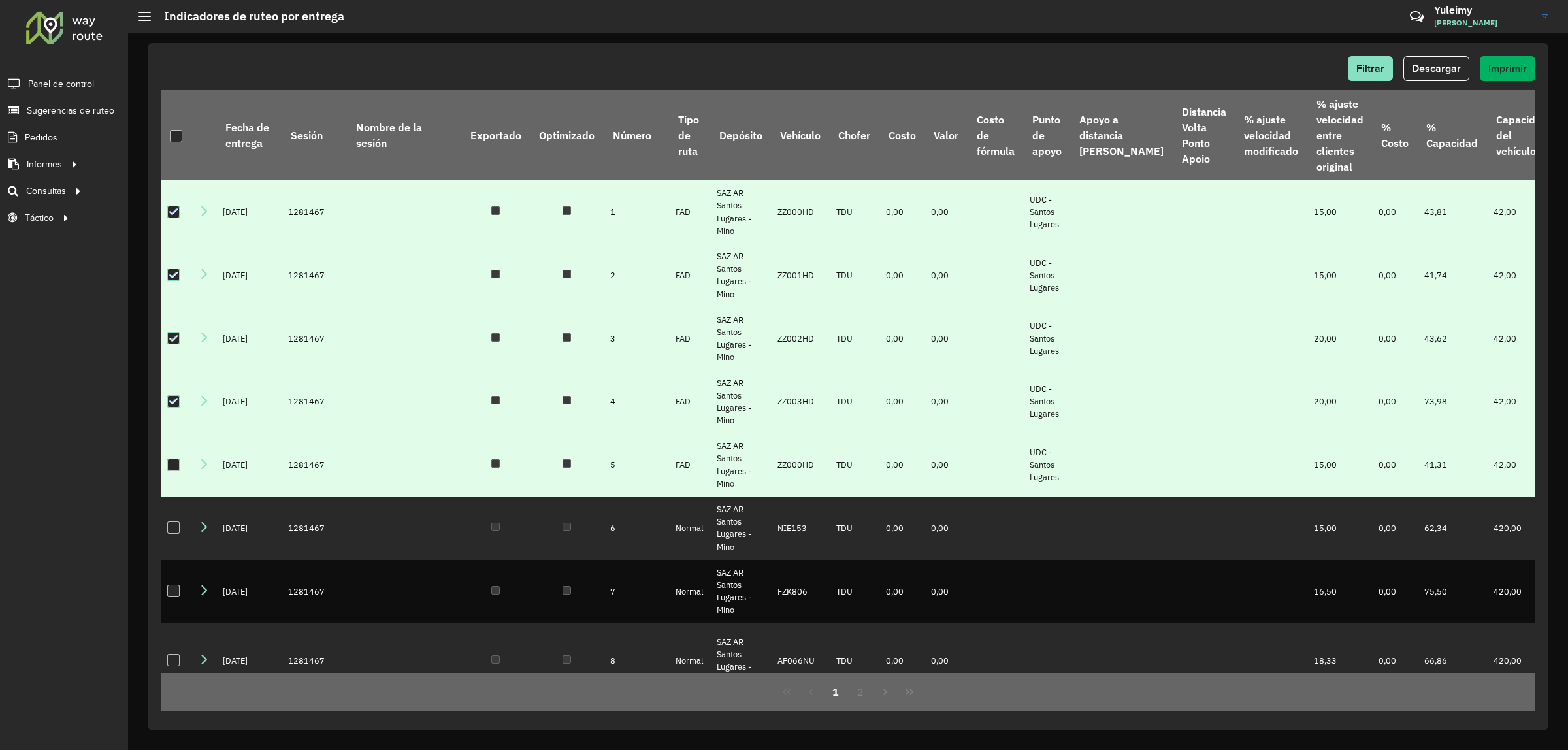
click at [174, 465] on div at bounding box center [173, 464] width 12 height 12
click at [1430, 65] on span "Descargar" at bounding box center [1436, 68] width 49 height 11
